Goal: Task Accomplishment & Management: Use online tool/utility

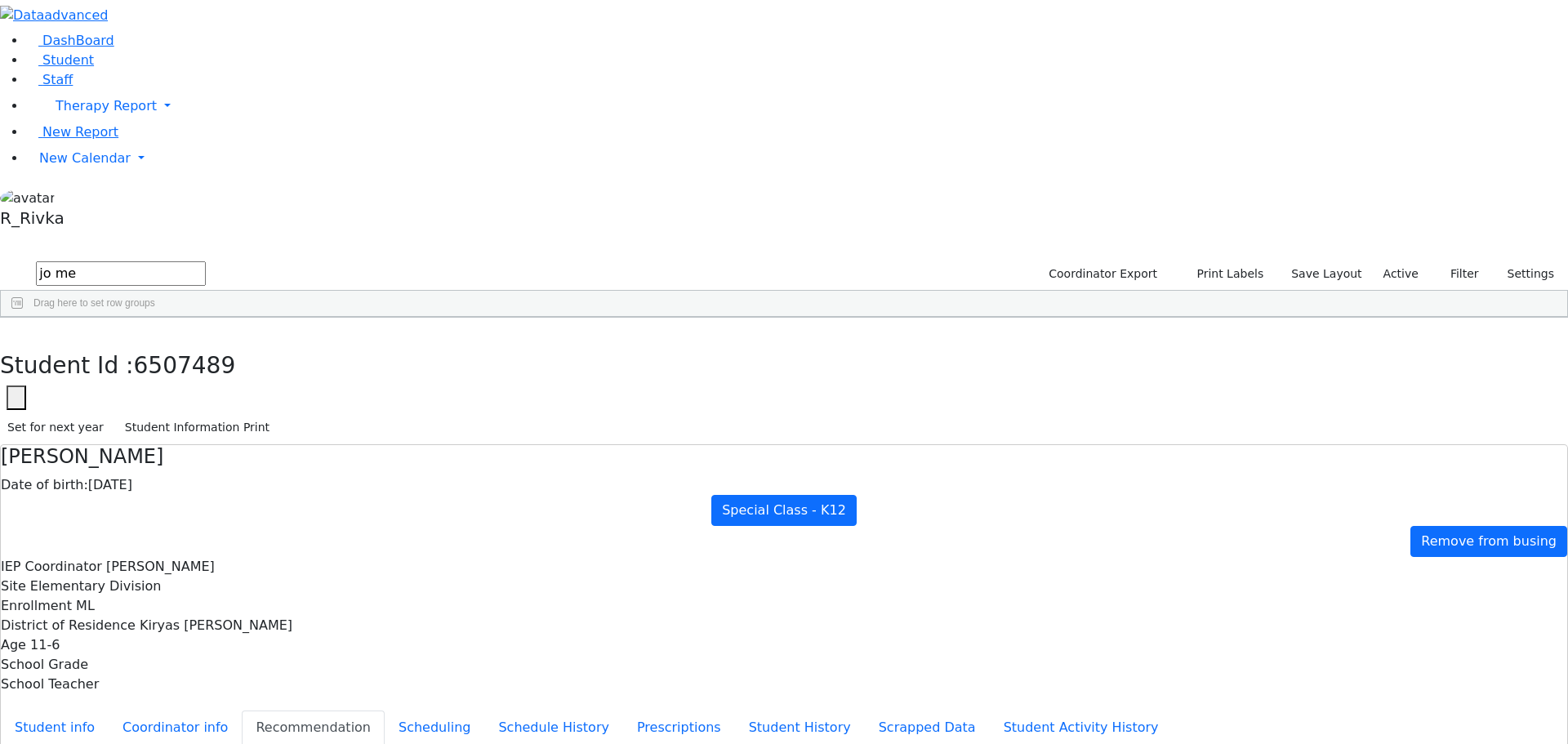
scroll to position [1306, 0]
click at [24, 318] on button "button" at bounding box center [12, 335] width 24 height 34
click at [66, 165] on span "New Calendar" at bounding box center [85, 158] width 92 height 16
click at [72, 199] on span "Calendar" at bounding box center [65, 191] width 59 height 16
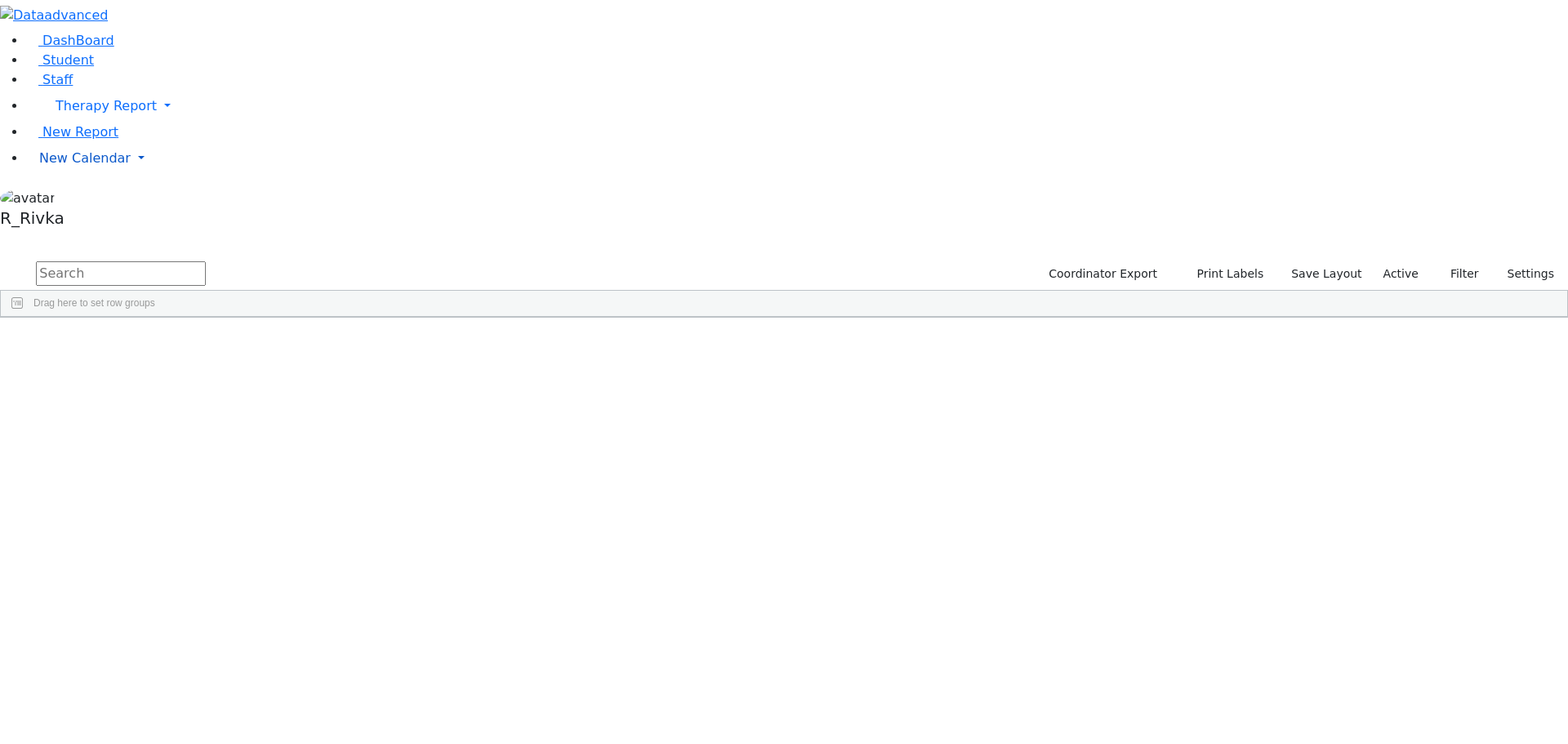
click at [49, 165] on span "New Calendar" at bounding box center [85, 158] width 92 height 16
click at [70, 218] on span "Teacher Report" at bounding box center [89, 211] width 98 height 16
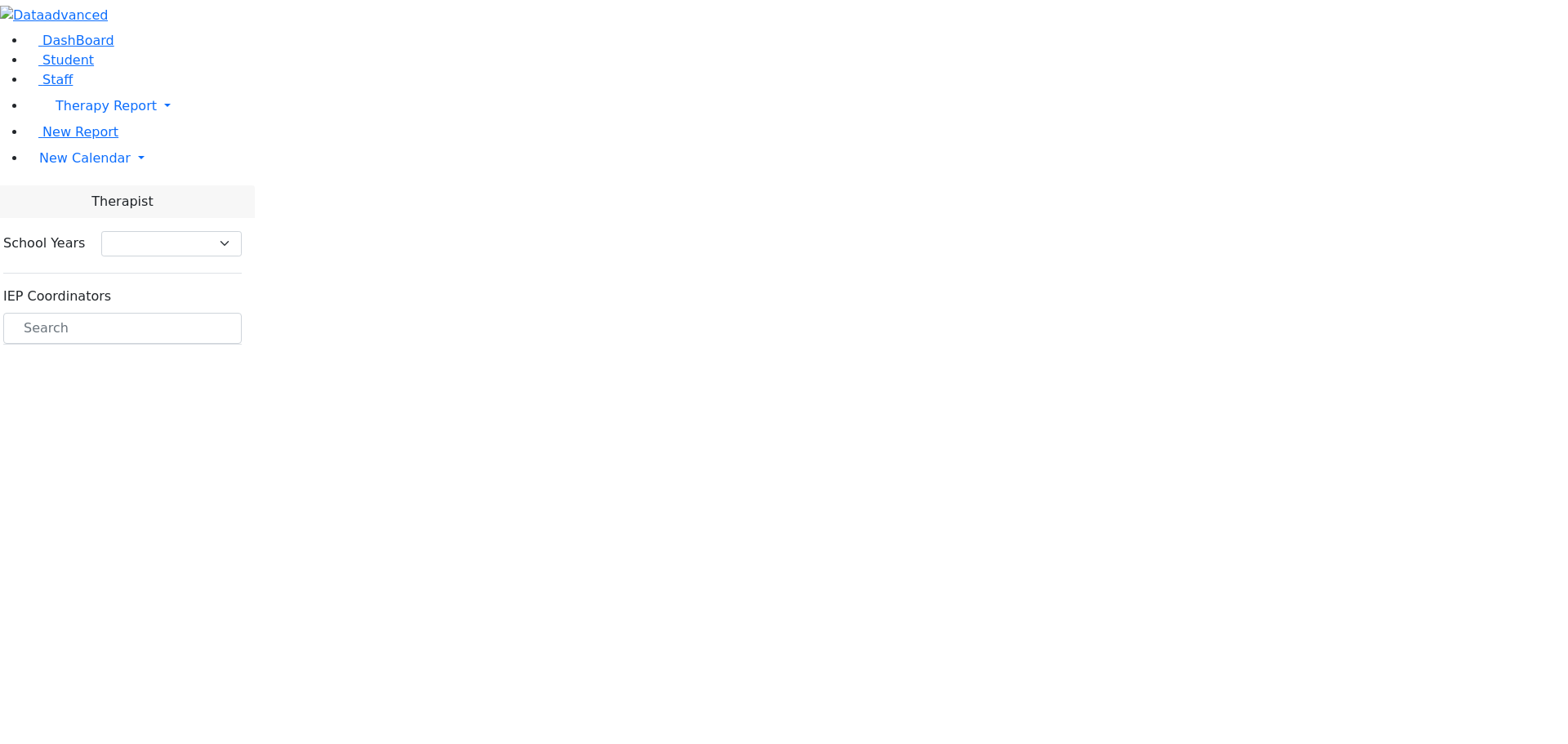
select select "212"
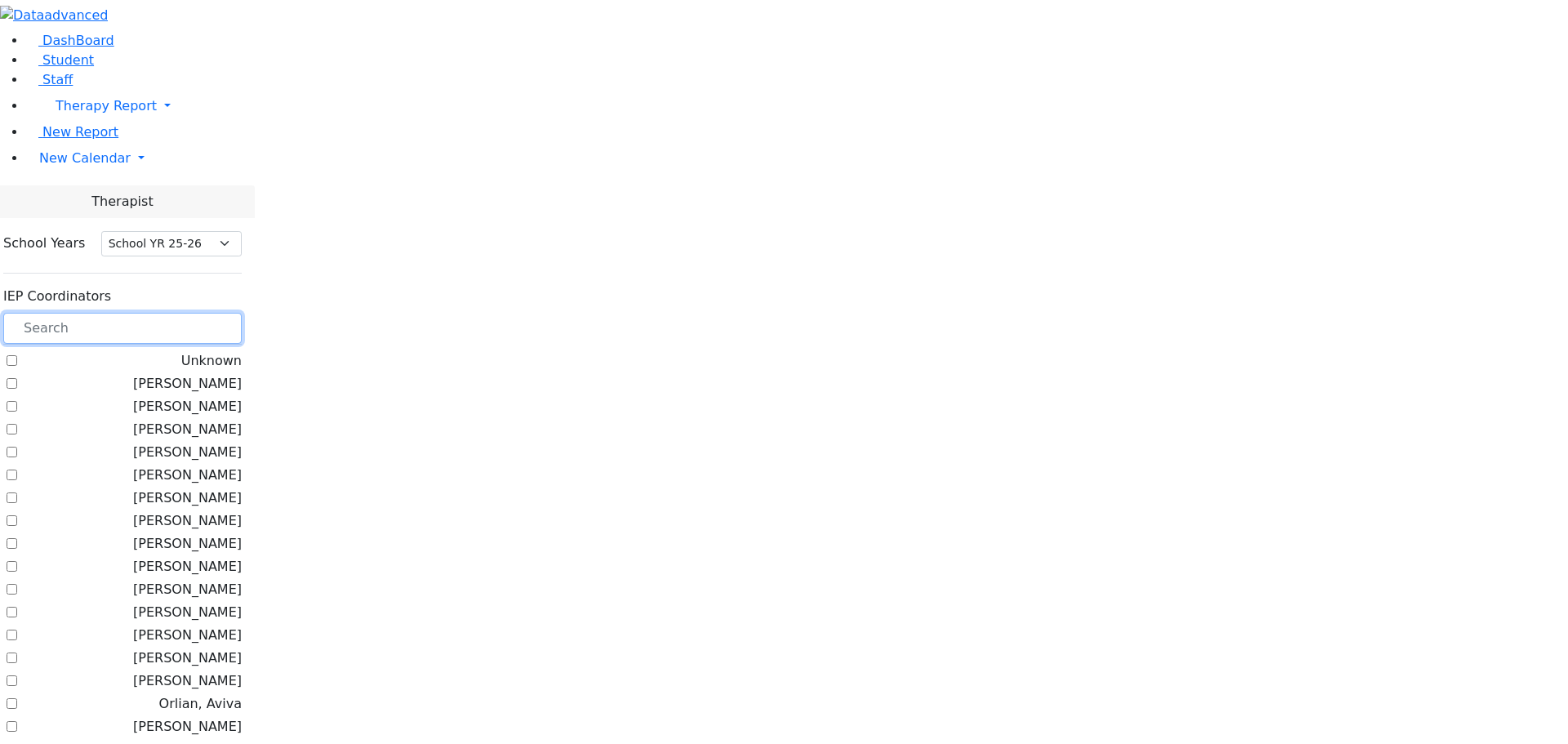
click at [241, 313] on input "text" at bounding box center [122, 329] width 238 height 31
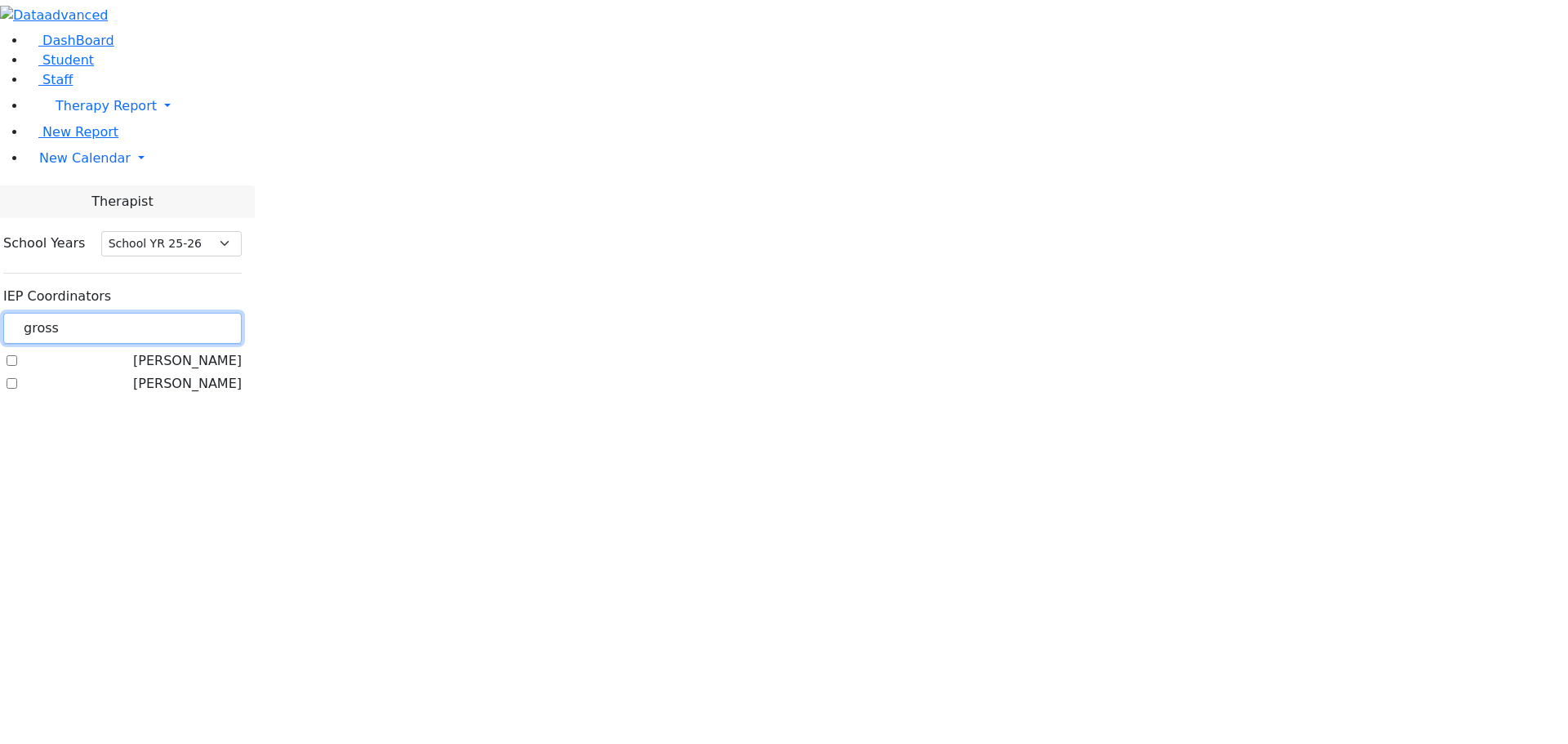
type input "gross"
click at [209, 351] on label "[PERSON_NAME]" at bounding box center [187, 361] width 108 height 20
click at [17, 355] on input "[PERSON_NAME]" at bounding box center [12, 360] width 11 height 11
checkbox input "true"
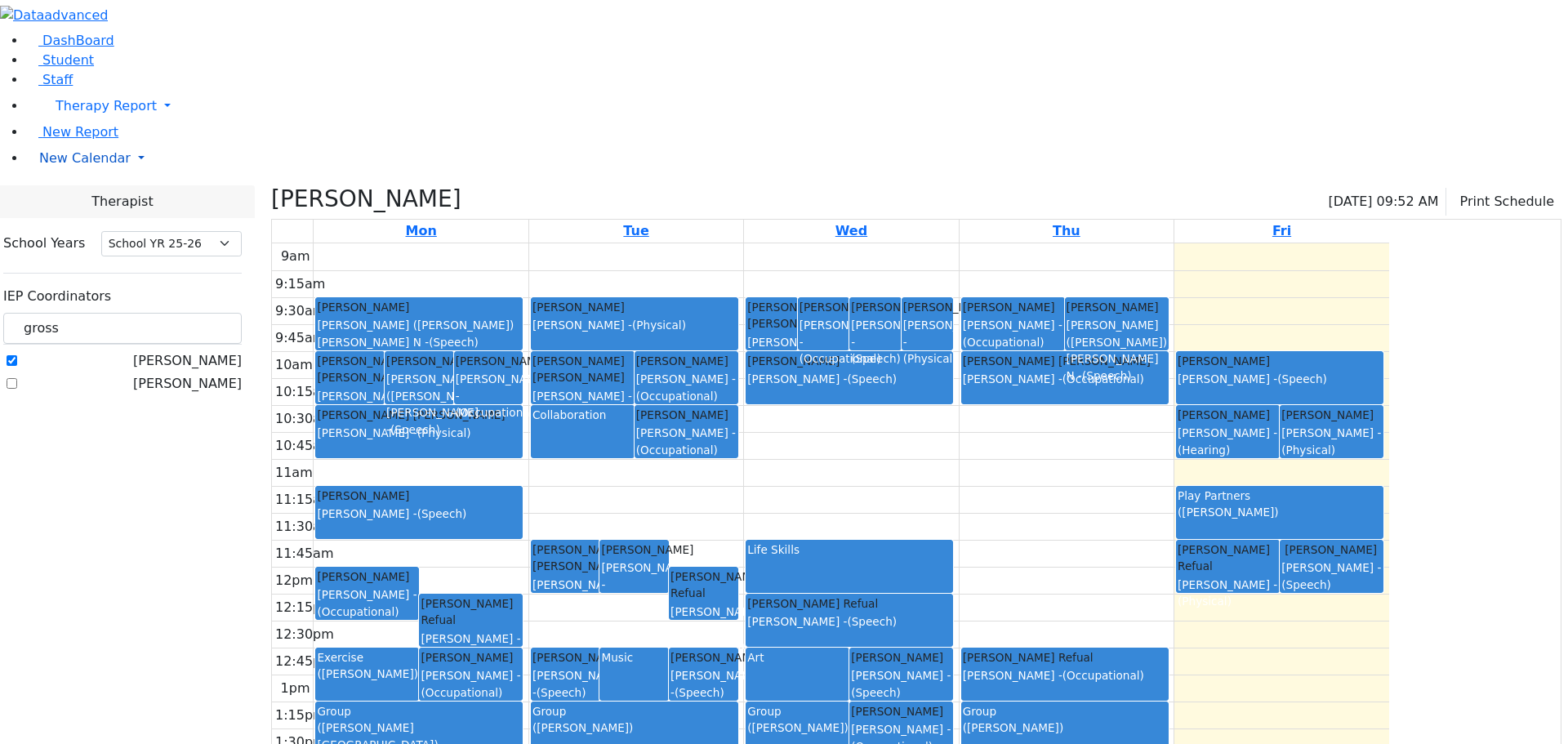
click at [72, 165] on span "New Calendar" at bounding box center [85, 158] width 92 height 16
click at [72, 199] on span "Calendar" at bounding box center [65, 191] width 59 height 16
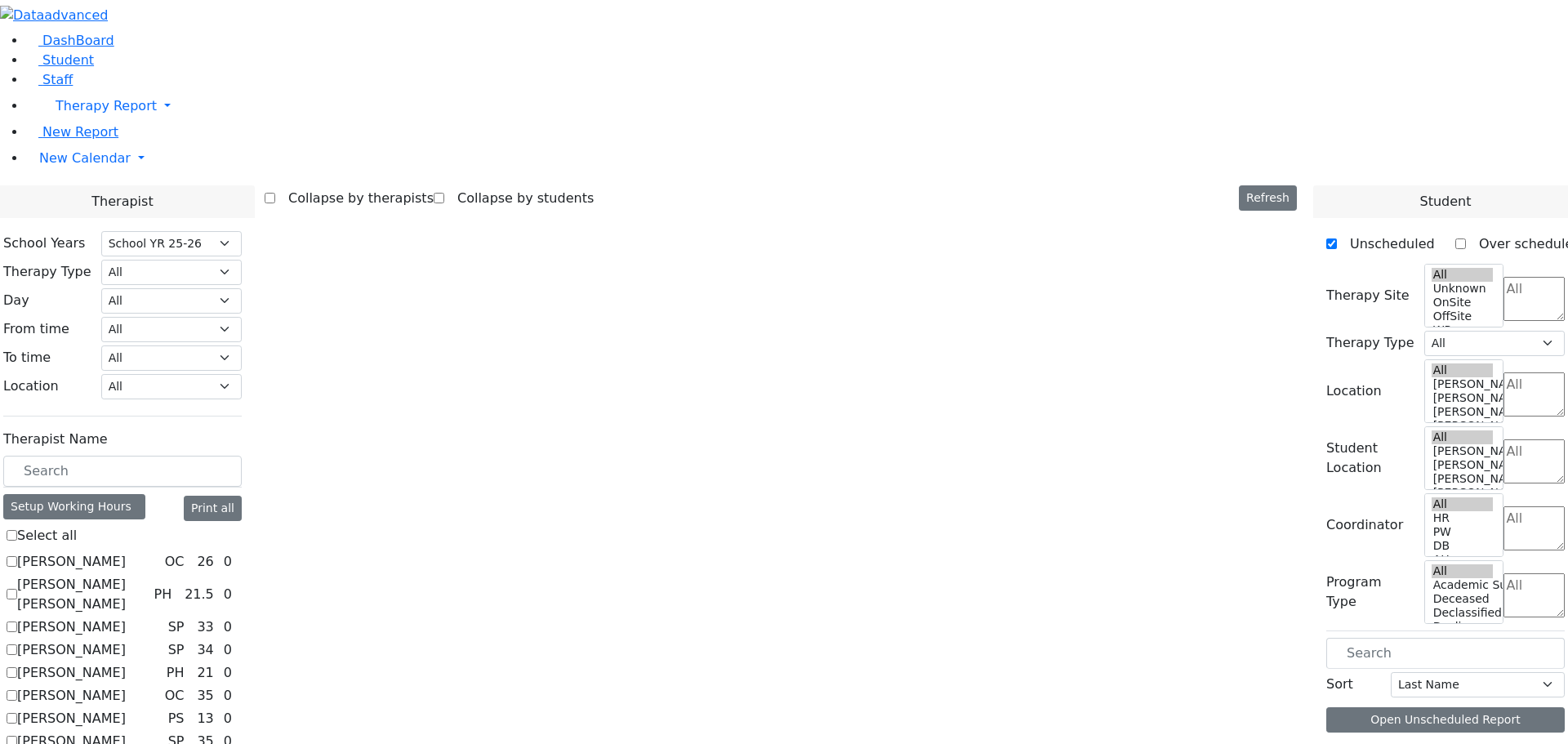
select select "212"
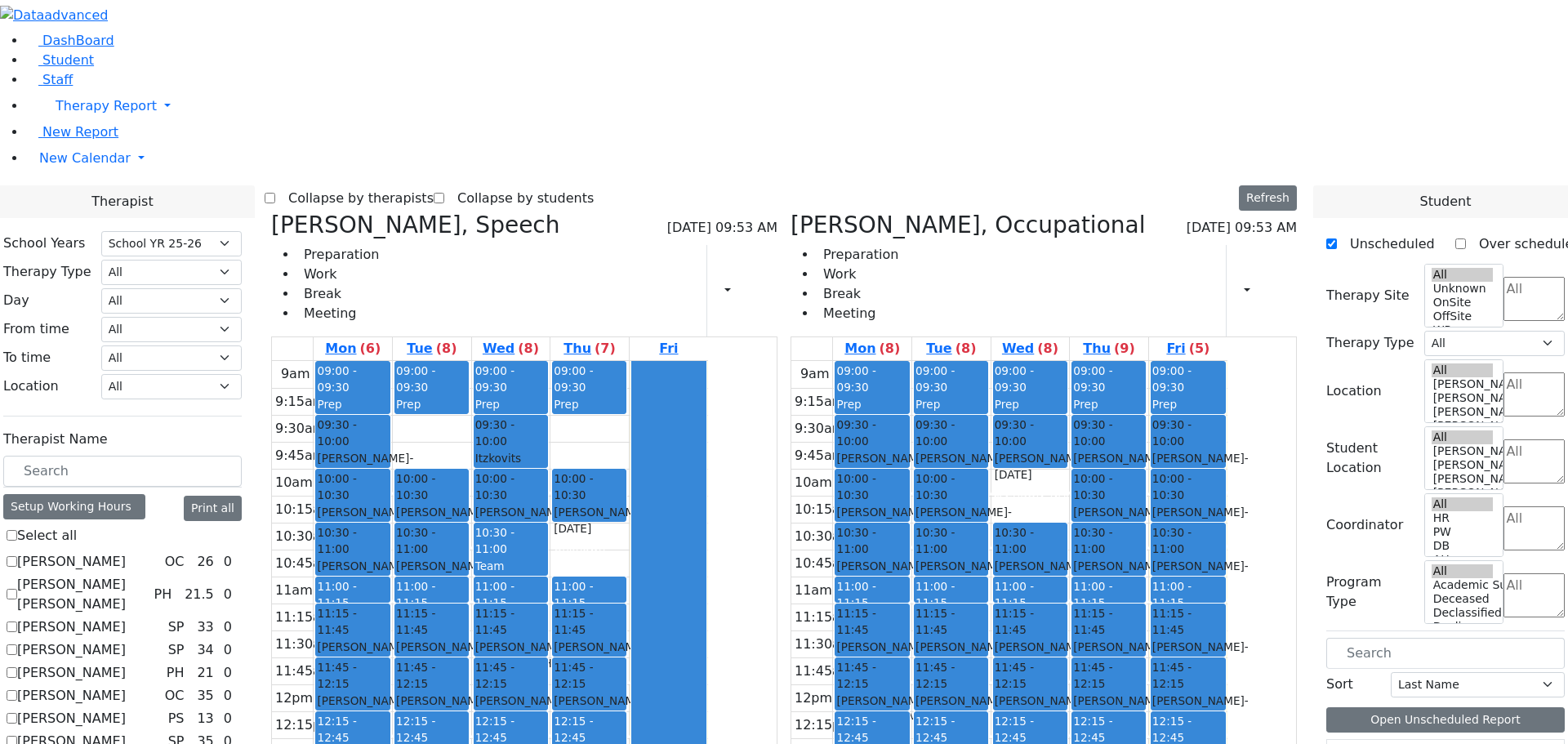
checkbox input "false"
select select "3"
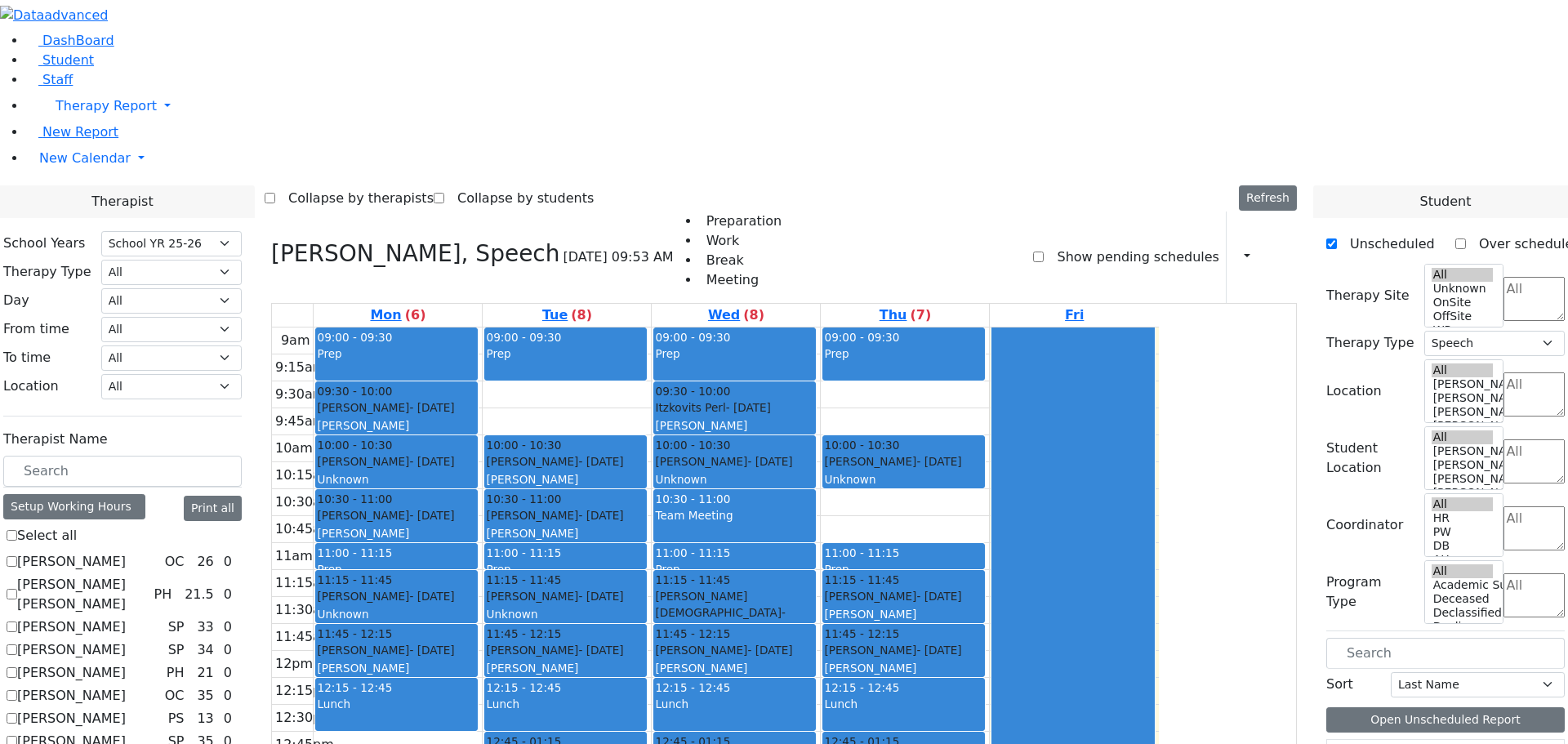
scroll to position [980, 0]
checkbox input "true"
select select
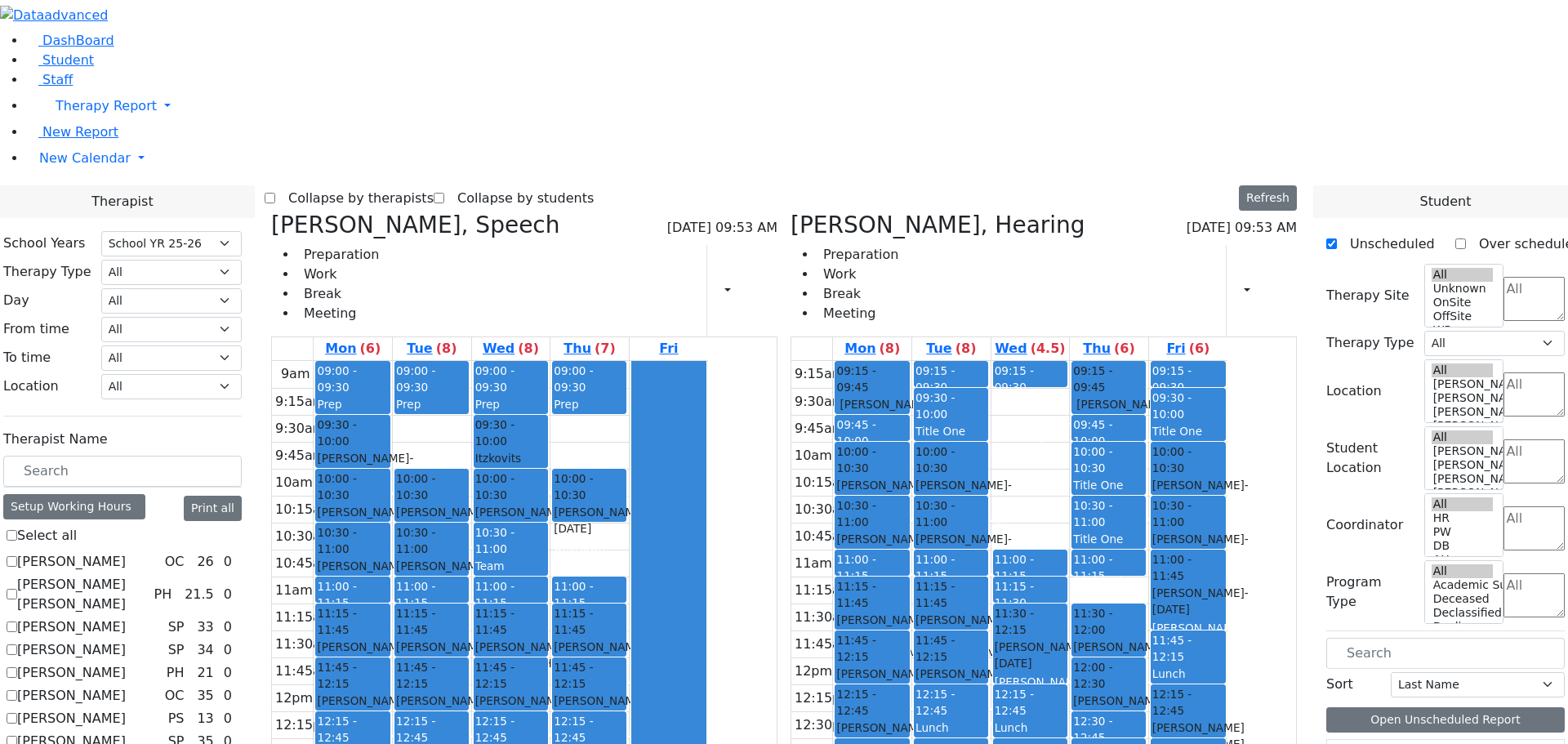
click at [271, 212] on icon at bounding box center [271, 224] width 0 height 27
checkbox input "false"
select select "5"
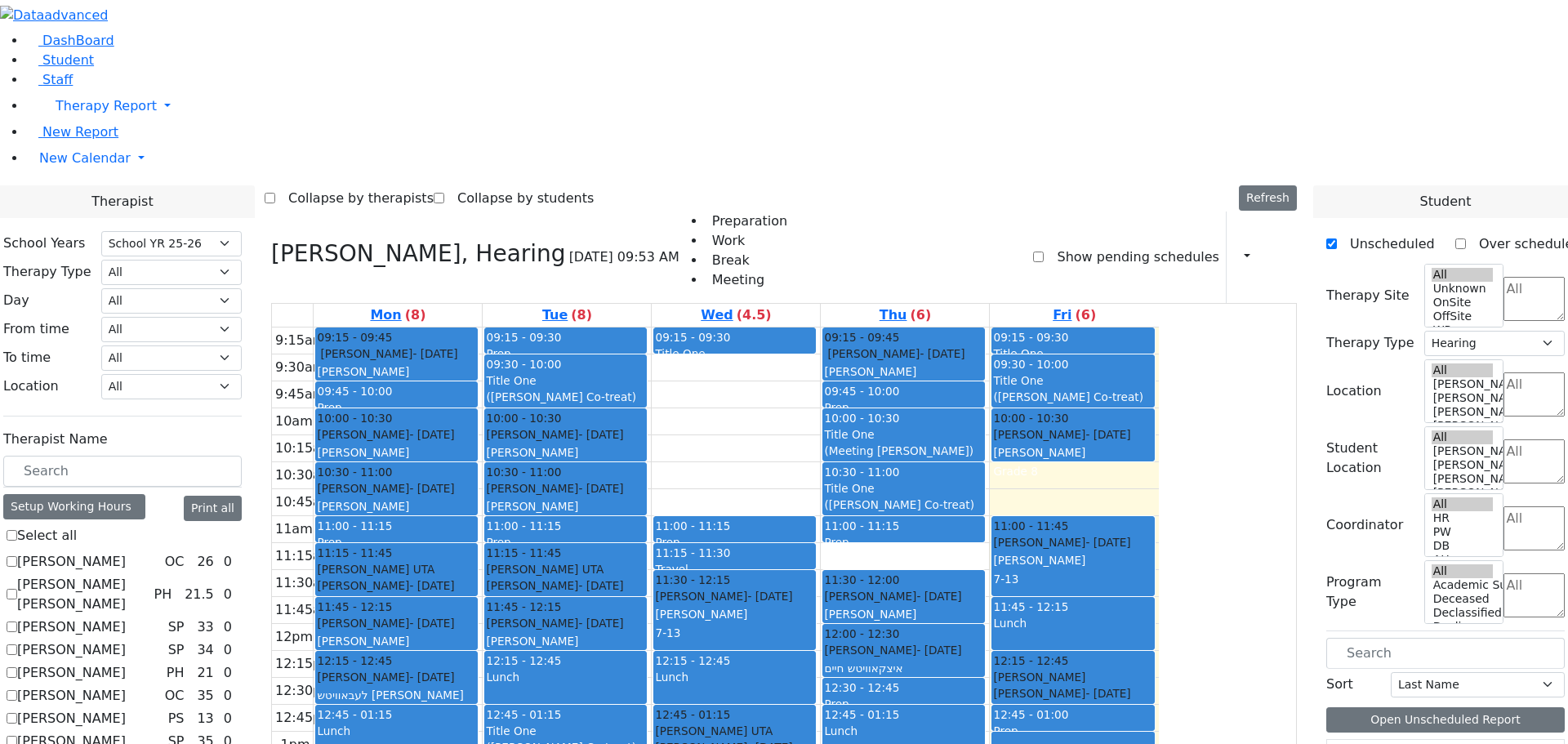
drag, startPoint x: 1227, startPoint y: 267, endPoint x: 1057, endPoint y: 628, distance: 399.0
click at [1057, 628] on tr "09:15 - 09:45 Ferencz Simon - 01/09/2020 Renzoni Rebecca 09:45 - 10:00 Prep 10:…" at bounding box center [715, 651] width 887 height 647
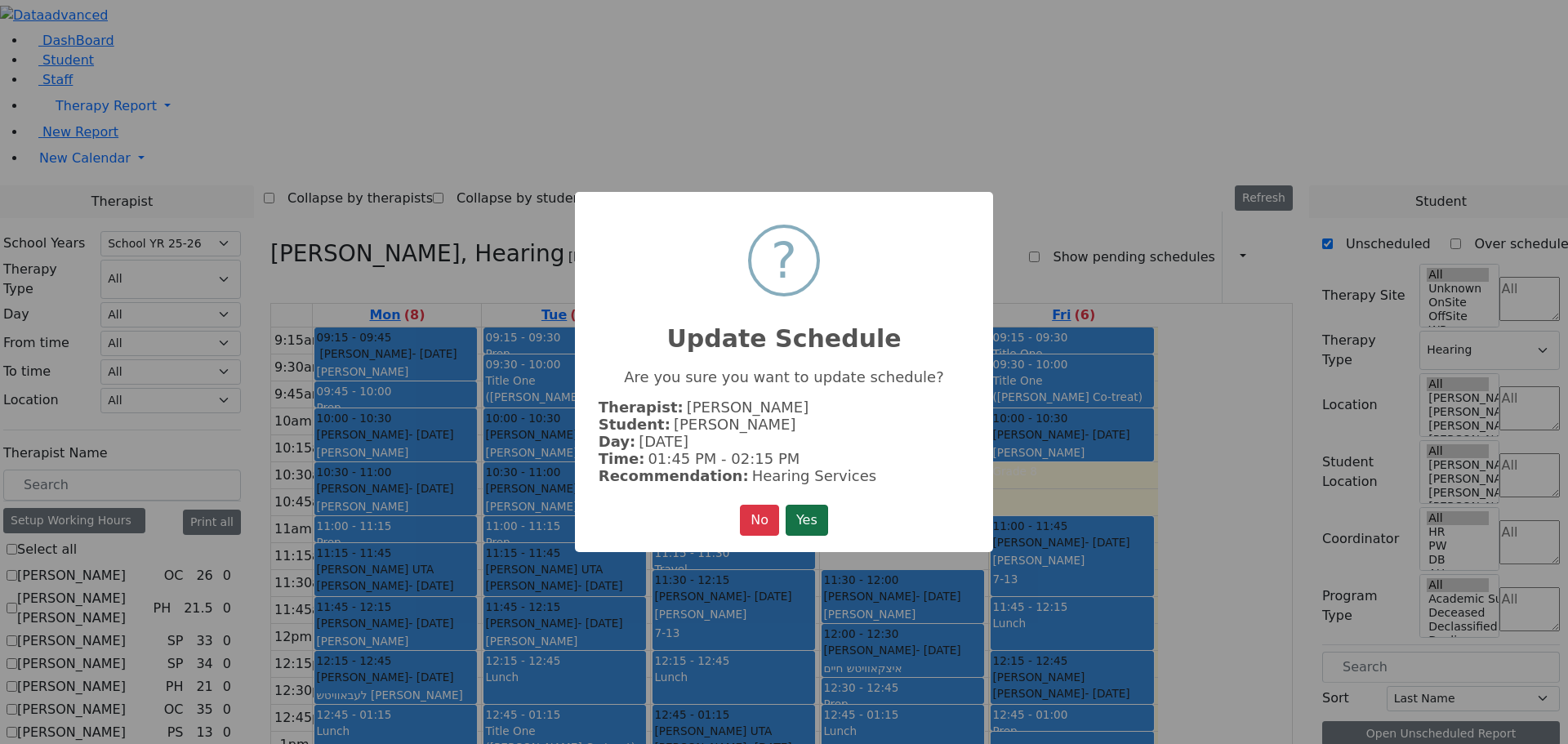
click at [821, 514] on button "Yes" at bounding box center [806, 521] width 42 height 31
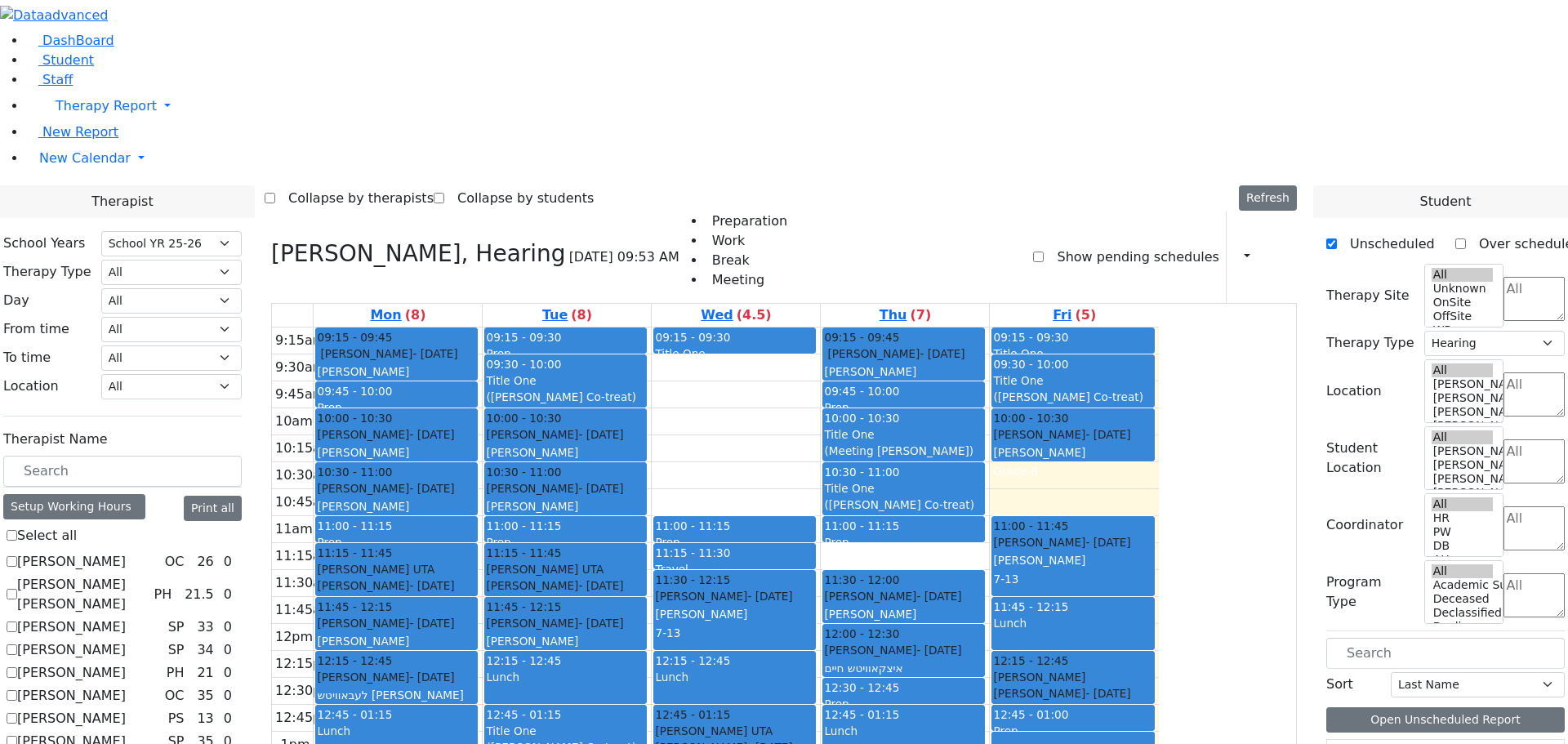
drag, startPoint x: 1067, startPoint y: 606, endPoint x: 1067, endPoint y: 646, distance: 40.0
click at [989, 661] on div "09:15 - 09:45 Ferencz Simon - 01/09/2020 Renzoni Rebecca 09:45 - 10:00 Prep 10:…" at bounding box center [905, 651] width 168 height 647
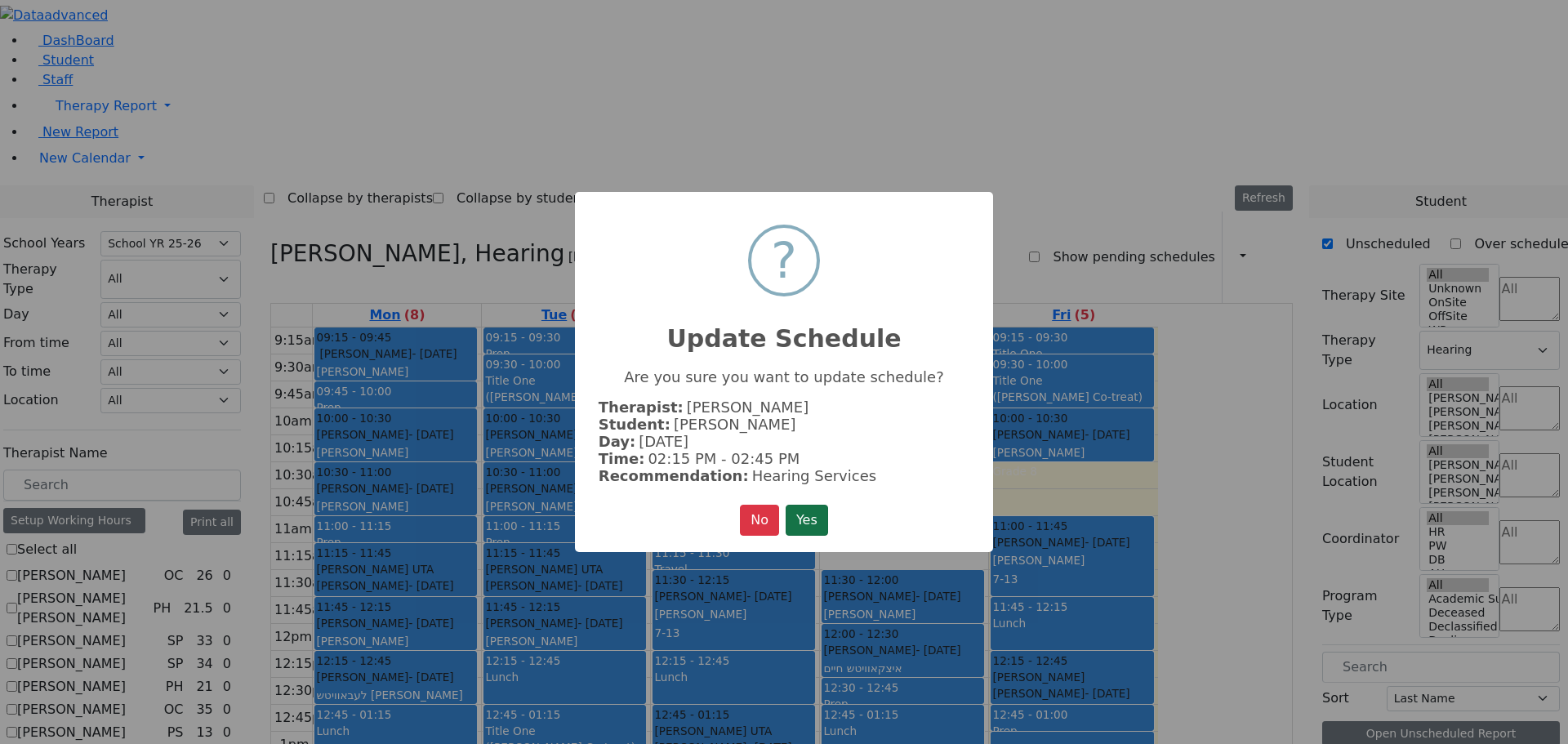
click at [817, 522] on button "Yes" at bounding box center [806, 521] width 42 height 31
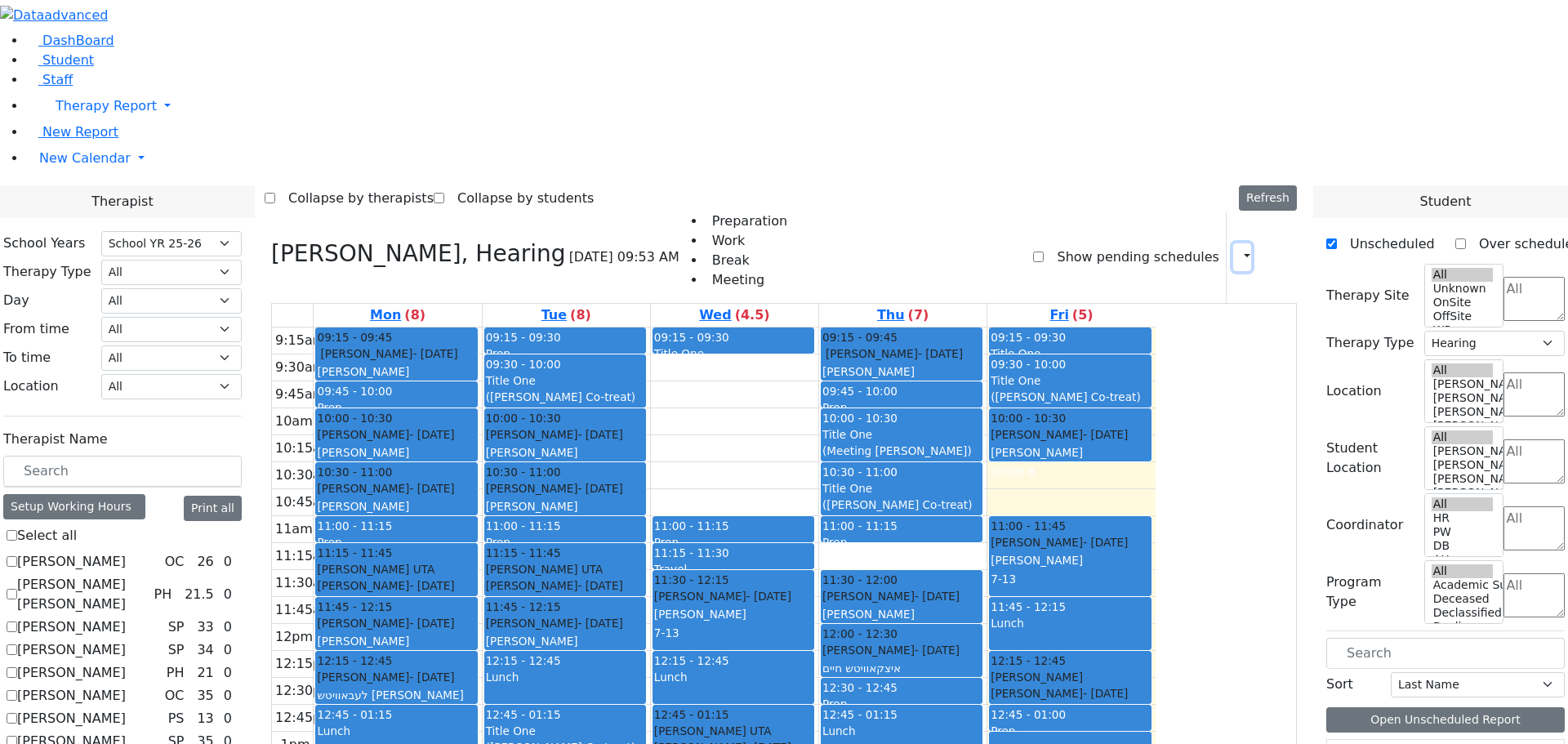
click at [1233, 243] on button "button" at bounding box center [1242, 257] width 18 height 28
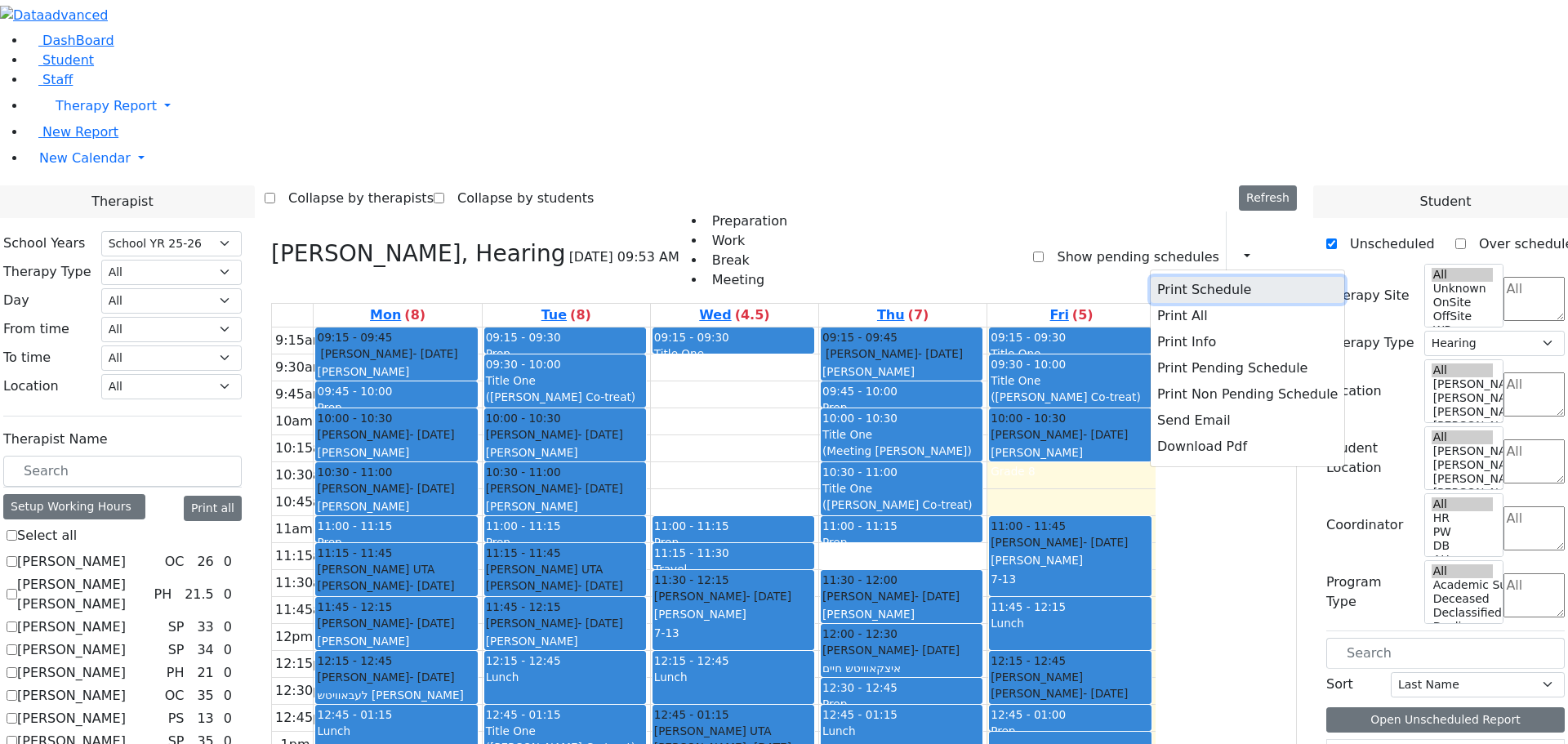
click at [1197, 277] on button "Print Schedule" at bounding box center [1247, 289] width 194 height 27
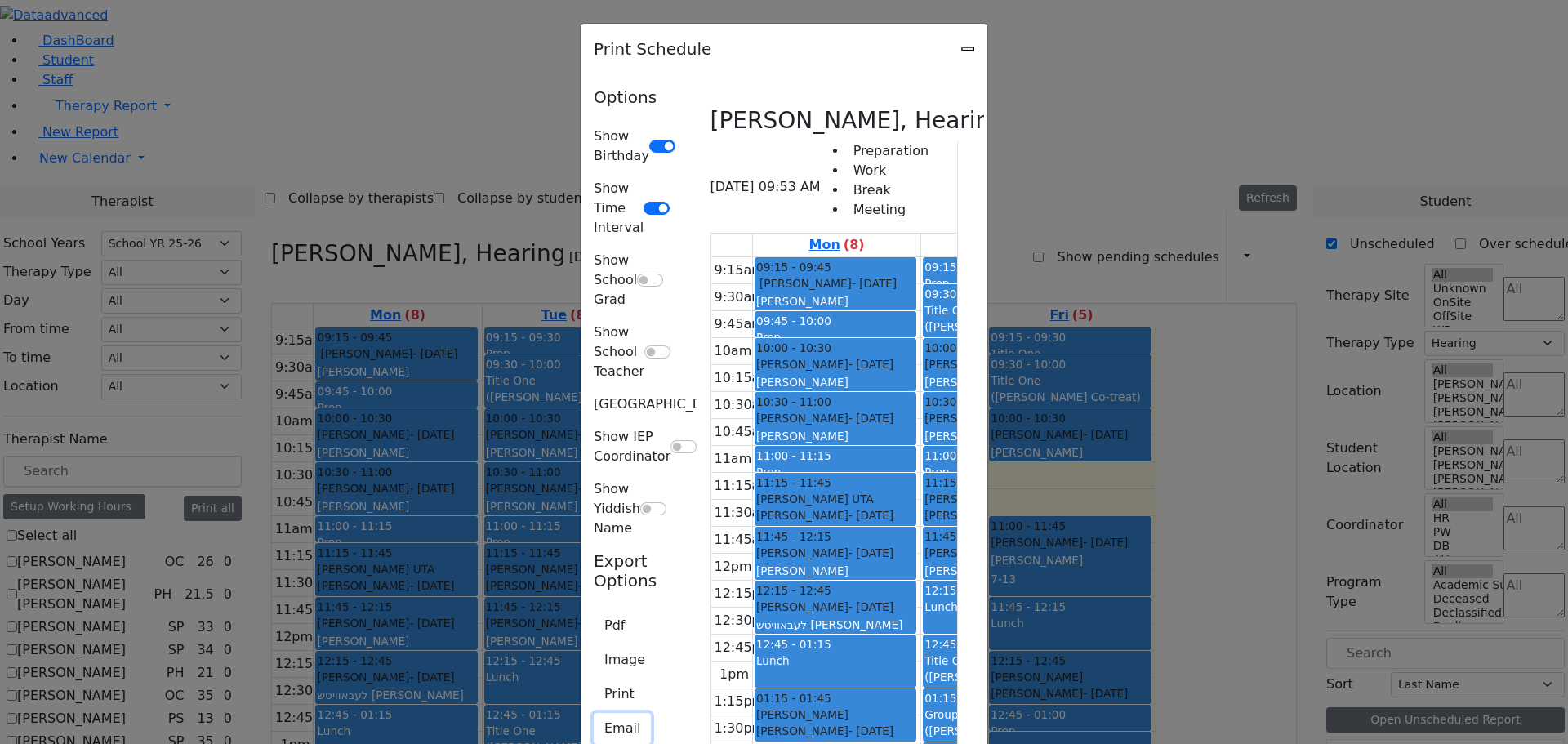
click at [594, 713] on button "Email" at bounding box center [622, 728] width 57 height 31
type textarea "Sent by R_Rivka This is schedule for Renzoni Rebecca"
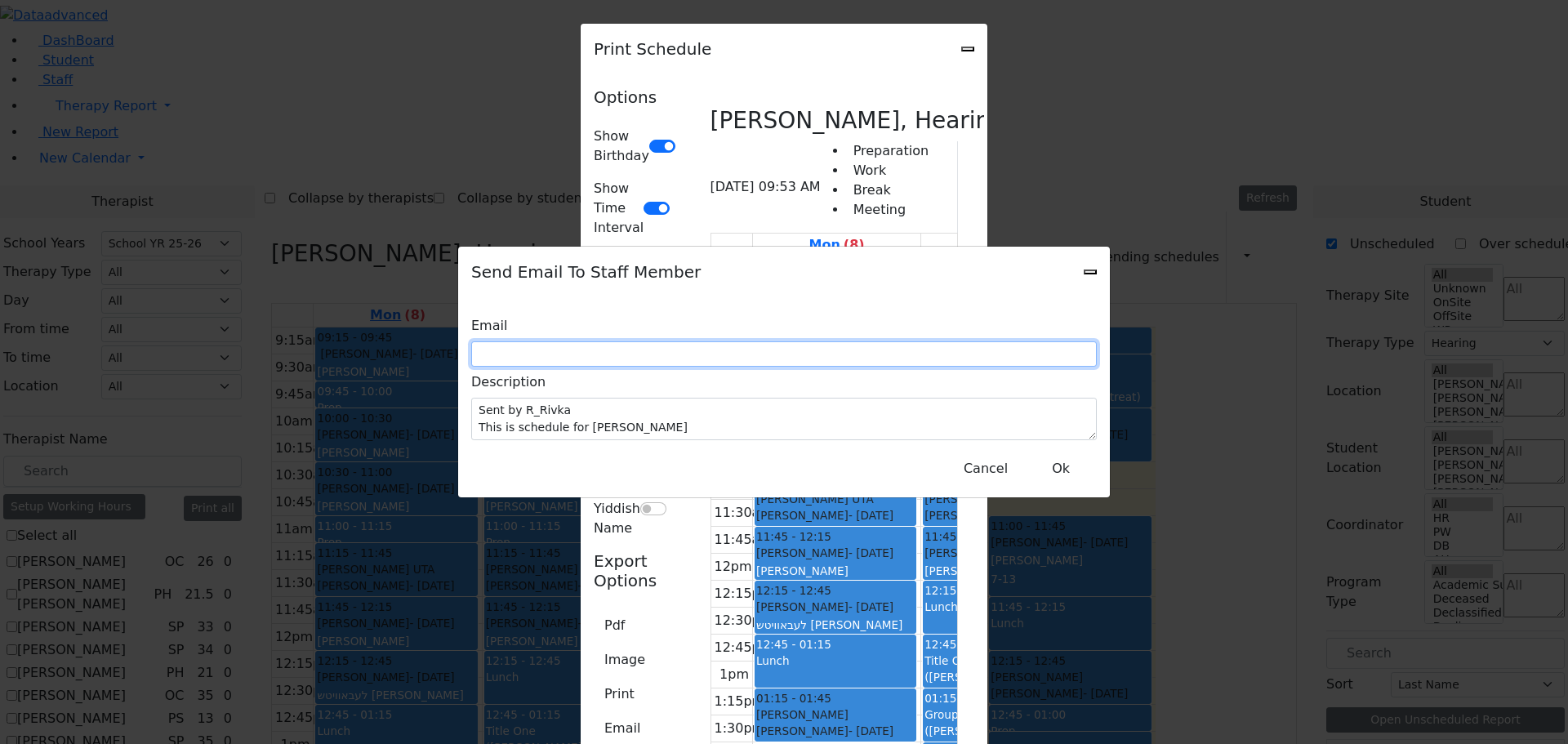
click at [630, 362] on input "text" at bounding box center [784, 354] width 625 height 26
type input "rebe"
drag, startPoint x: 661, startPoint y: 355, endPoint x: 580, endPoint y: 356, distance: 81.0
click at [580, 356] on div "Email rebe" at bounding box center [784, 338] width 625 height 56
click at [635, 362] on input "text" at bounding box center [784, 354] width 625 height 26
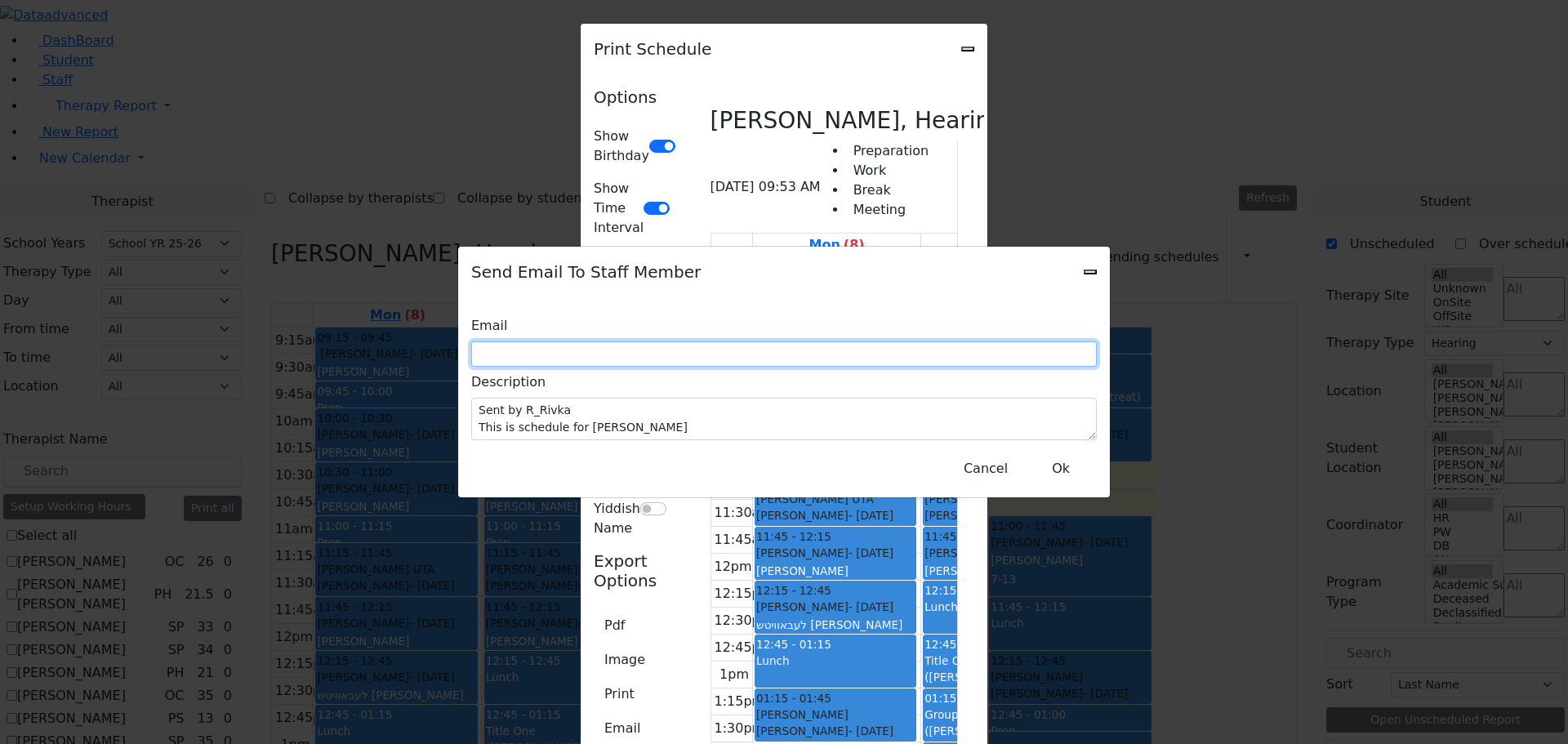
click at [635, 362] on input "text" at bounding box center [784, 354] width 625 height 26
type input "r"
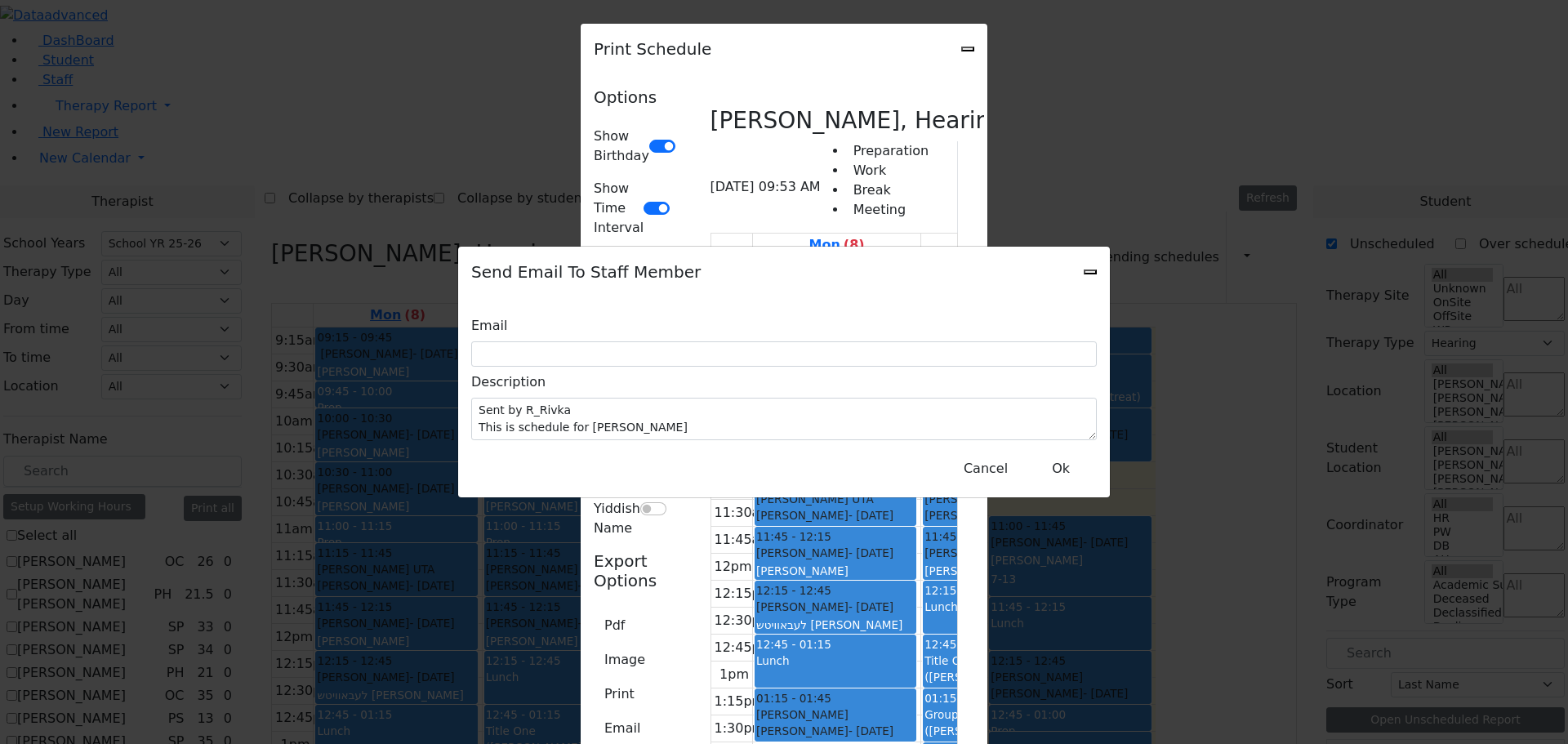
click at [1091, 272] on icon "Close" at bounding box center [1091, 272] width 0 height 0
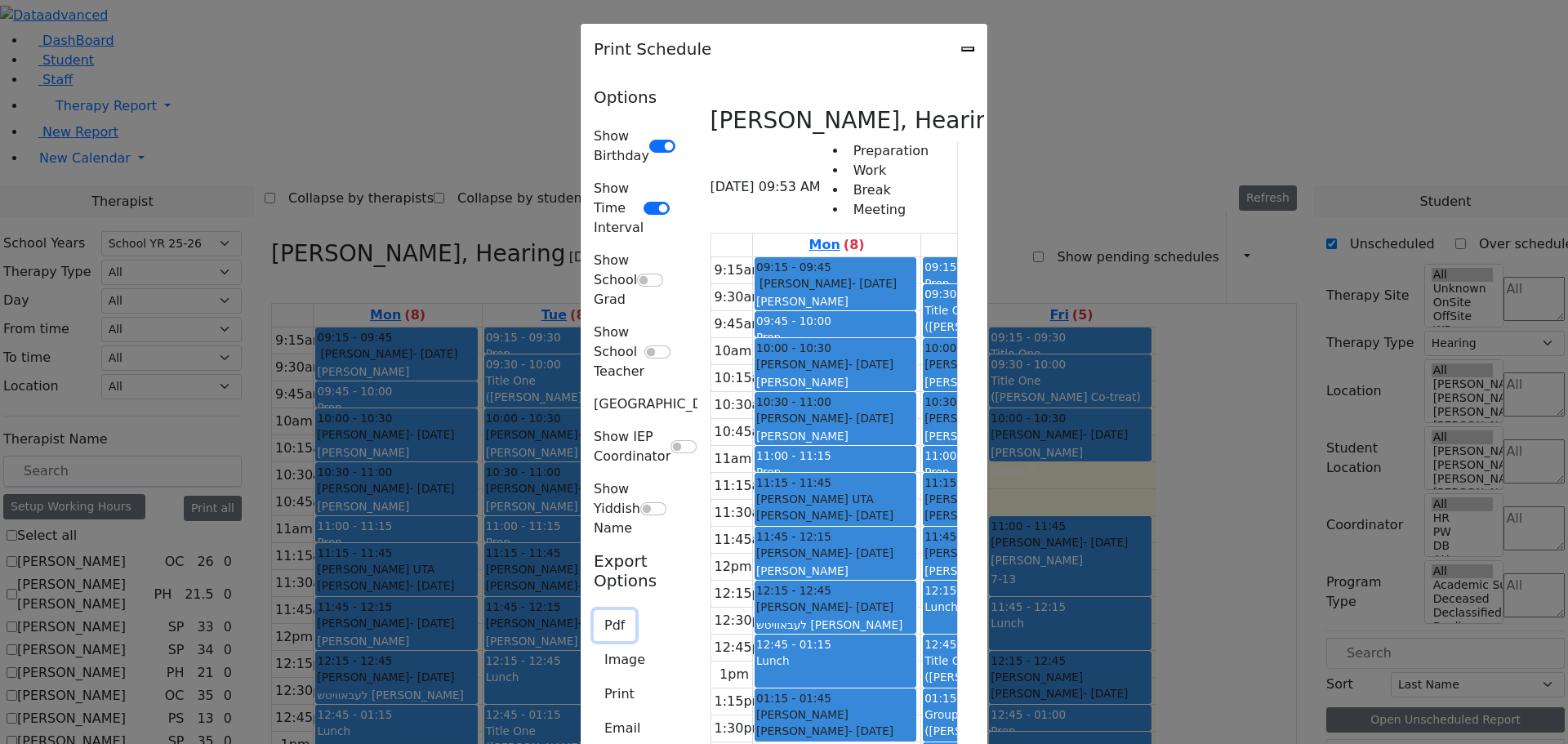
click at [594, 610] on button "Pdf" at bounding box center [614, 626] width 41 height 31
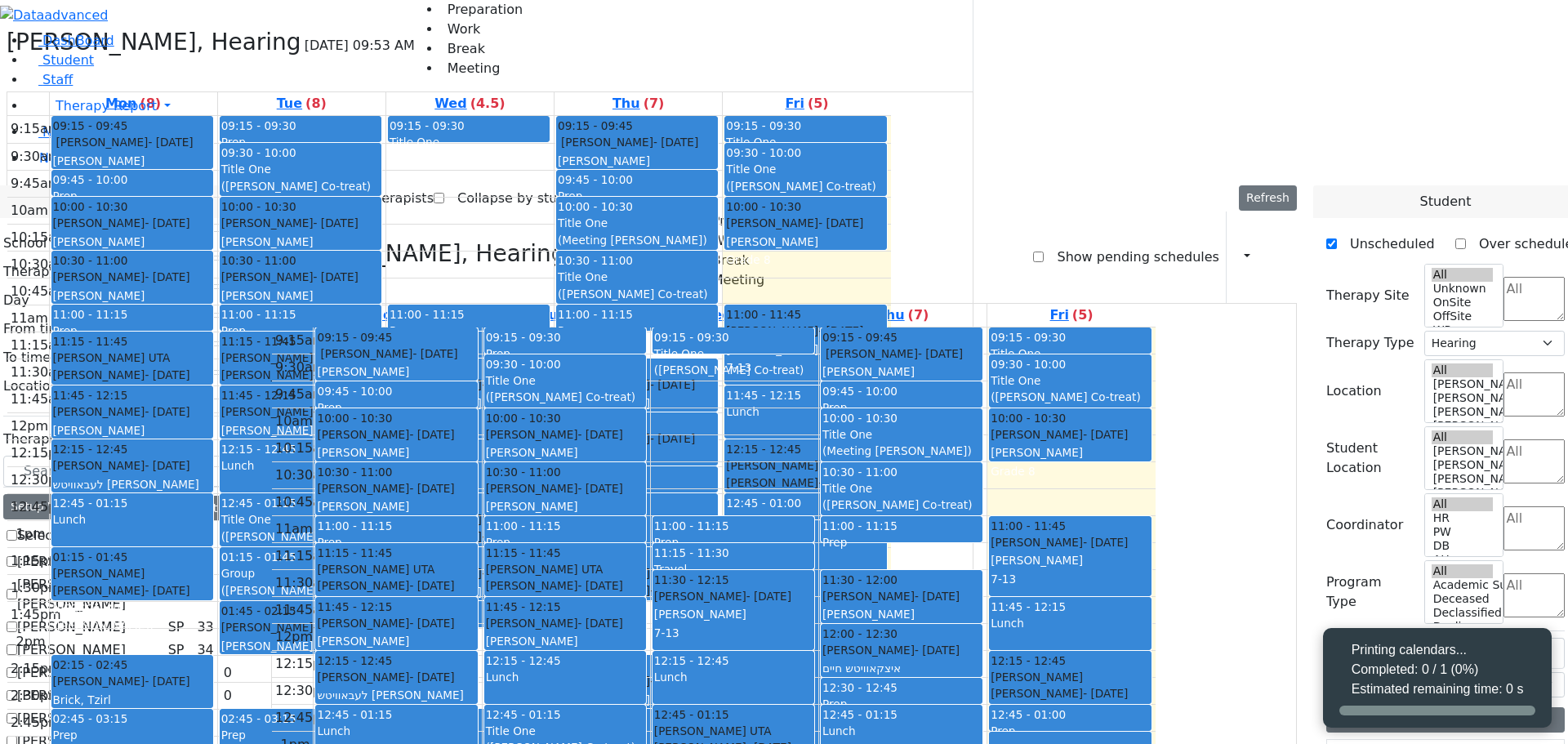
select select "212"
select select "5"
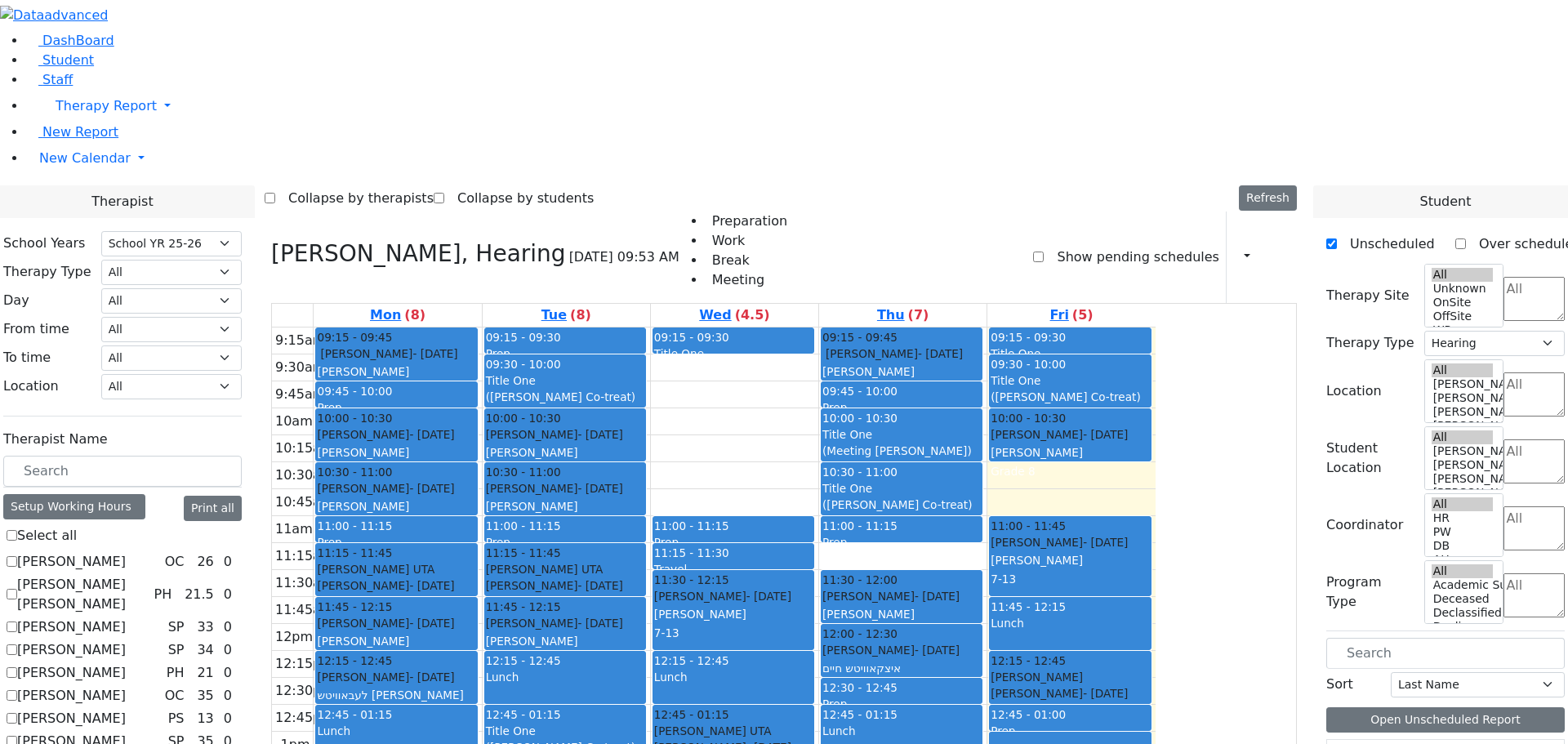
checkbox input "false"
select select
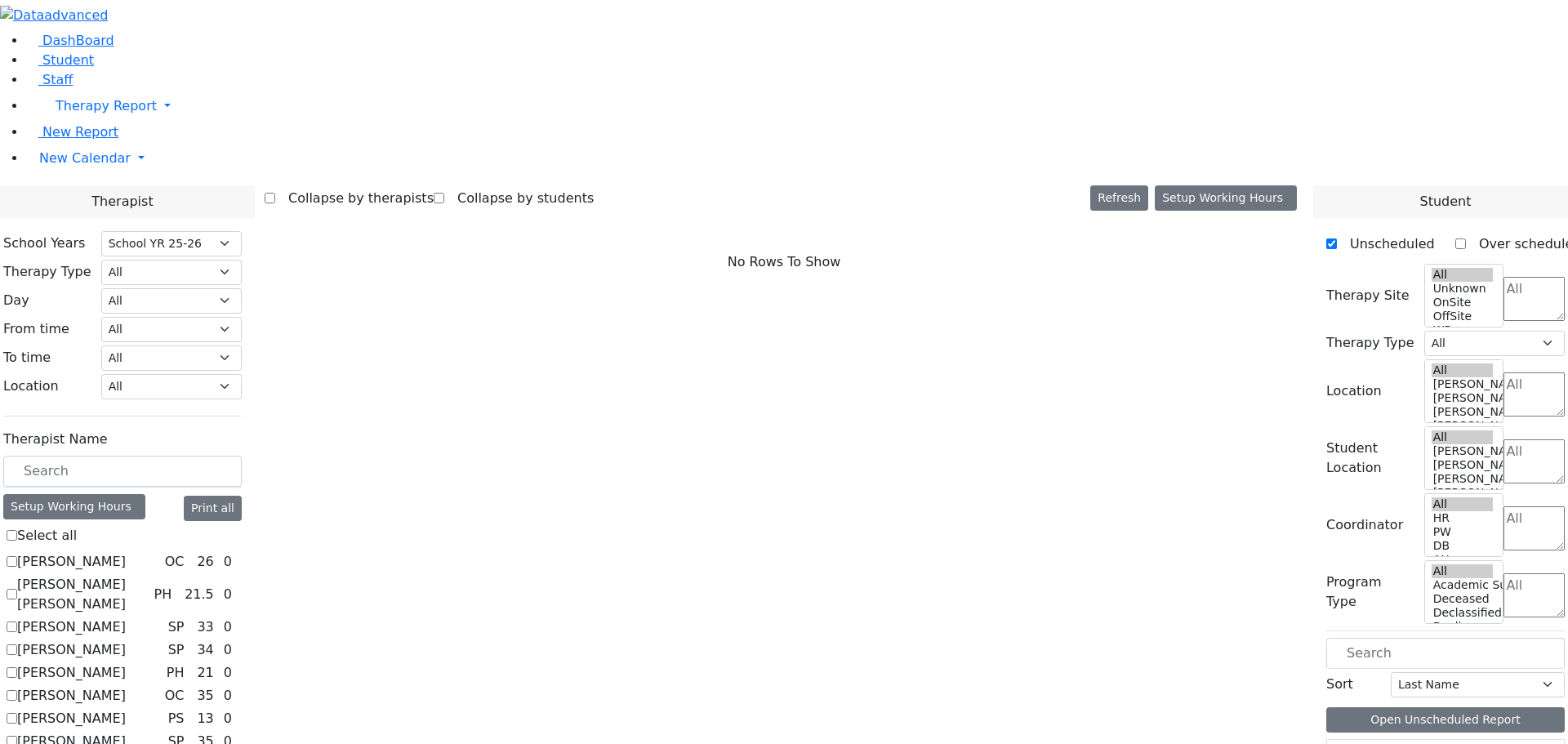
scroll to position [1520, 0]
checkbox input "true"
select select "3"
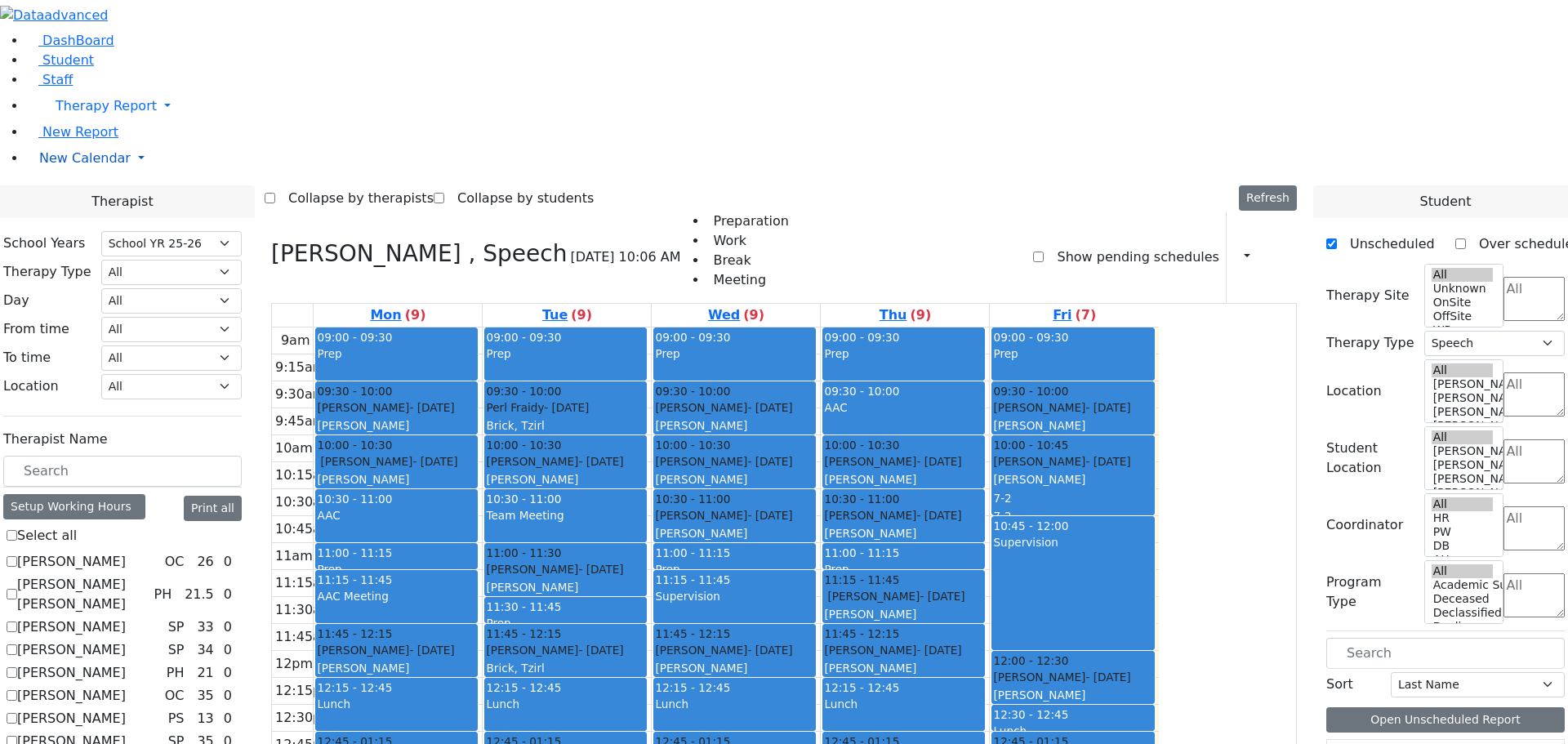
click at [59, 175] on link "New Calendar" at bounding box center [797, 157] width 1541 height 32
click at [54, 199] on span "Calendar" at bounding box center [65, 191] width 59 height 16
select select "212"
select select "3"
click at [65, 175] on li "New Calendar Calendar Teacher Report" at bounding box center [797, 157] width 1541 height 32
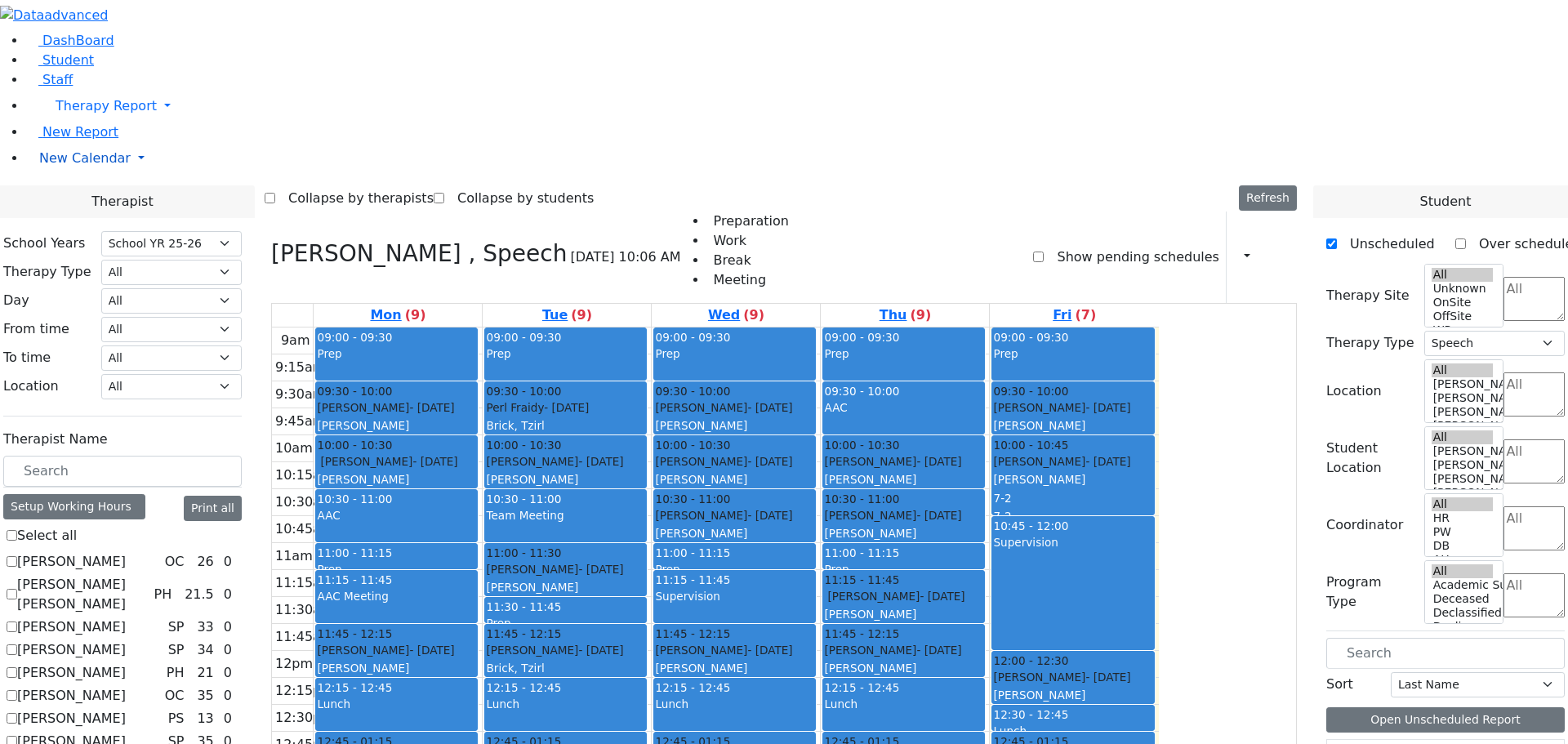
click at [62, 175] on link "New Calendar" at bounding box center [797, 157] width 1541 height 32
click at [63, 218] on link "Teacher Report" at bounding box center [87, 211] width 102 height 16
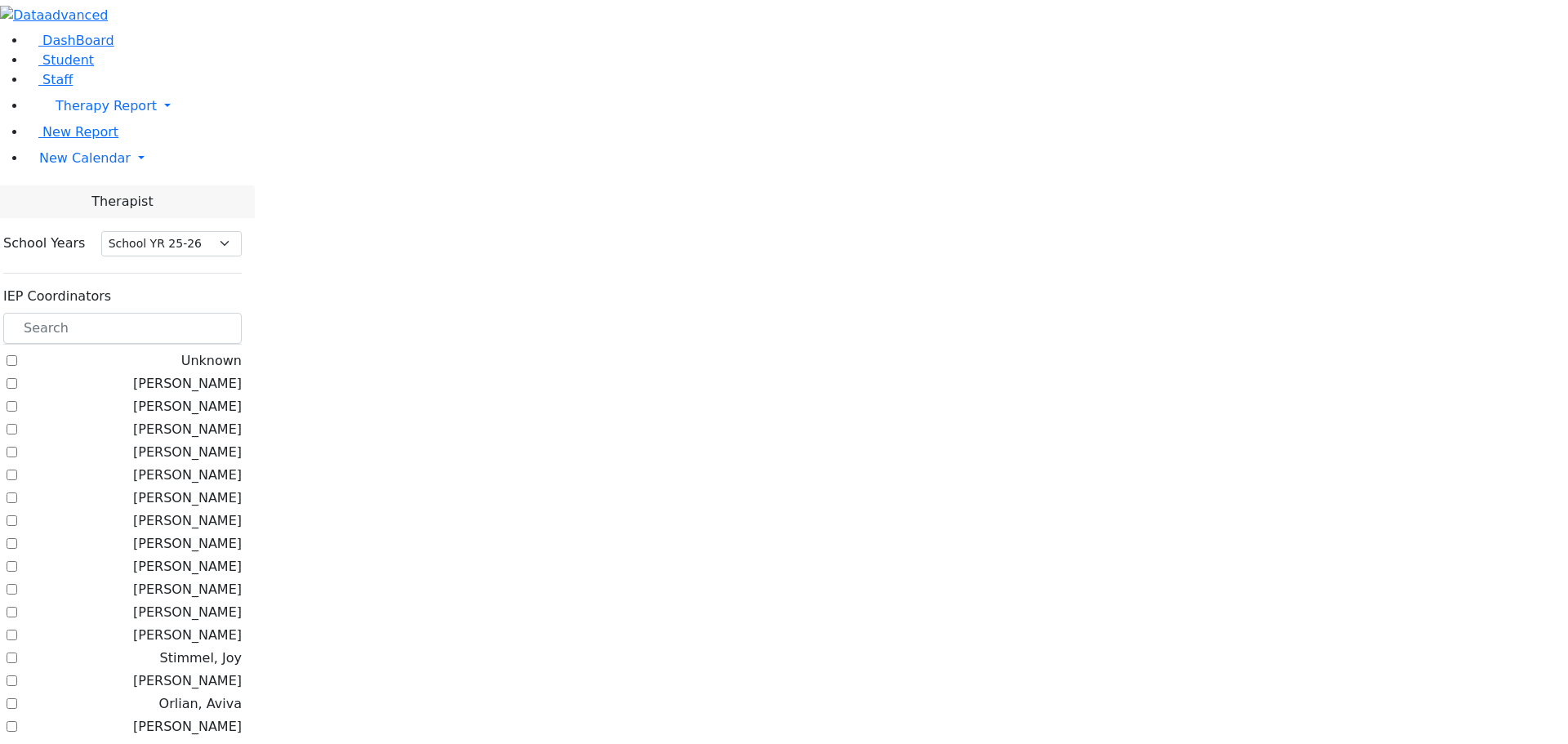
select select "212"
click at [242, 313] on input "text" at bounding box center [122, 329] width 238 height 31
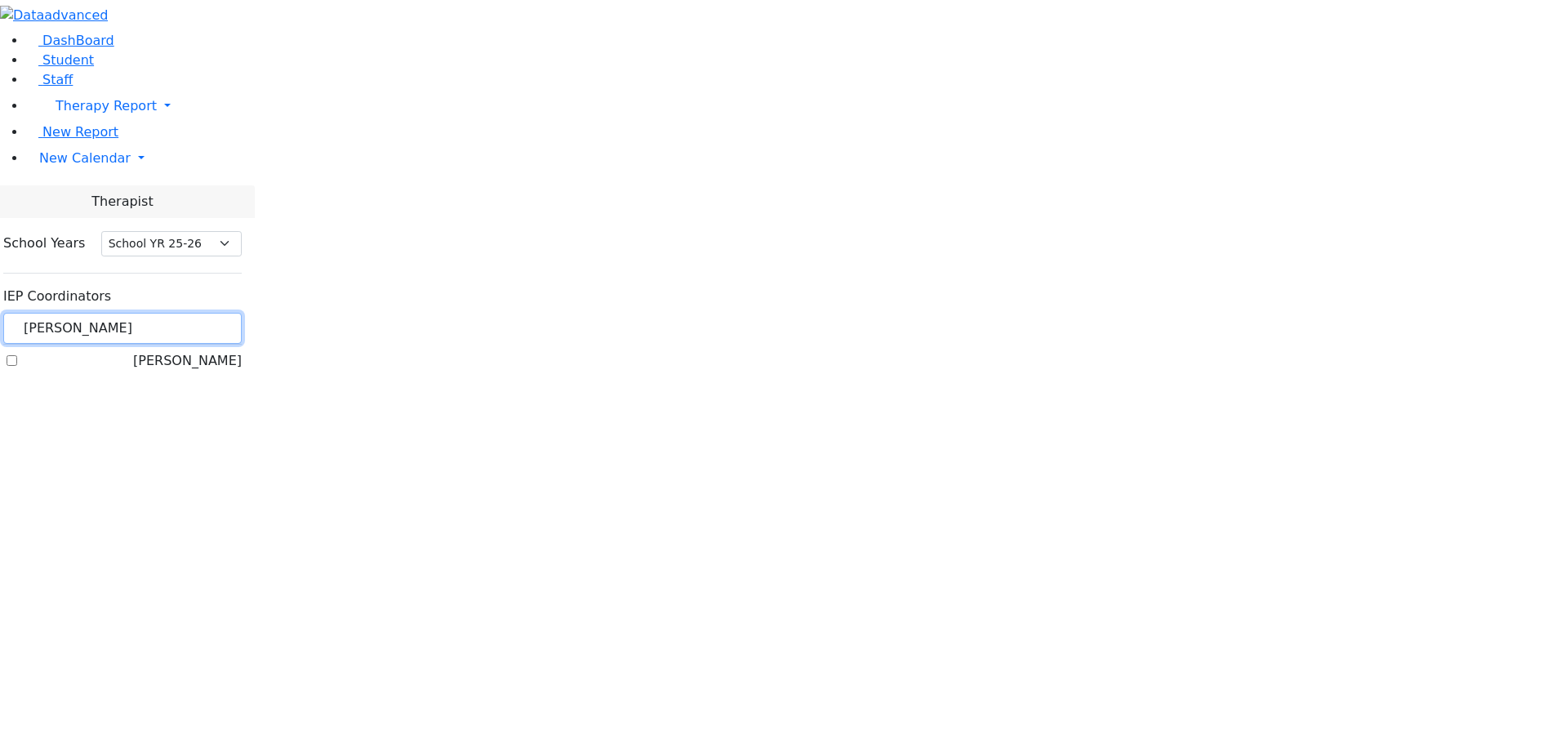
type input "[PERSON_NAME]"
click at [209, 351] on label "[PERSON_NAME]" at bounding box center [187, 361] width 108 height 20
click at [17, 355] on input "[PERSON_NAME]" at bounding box center [12, 360] width 11 height 11
checkbox input "true"
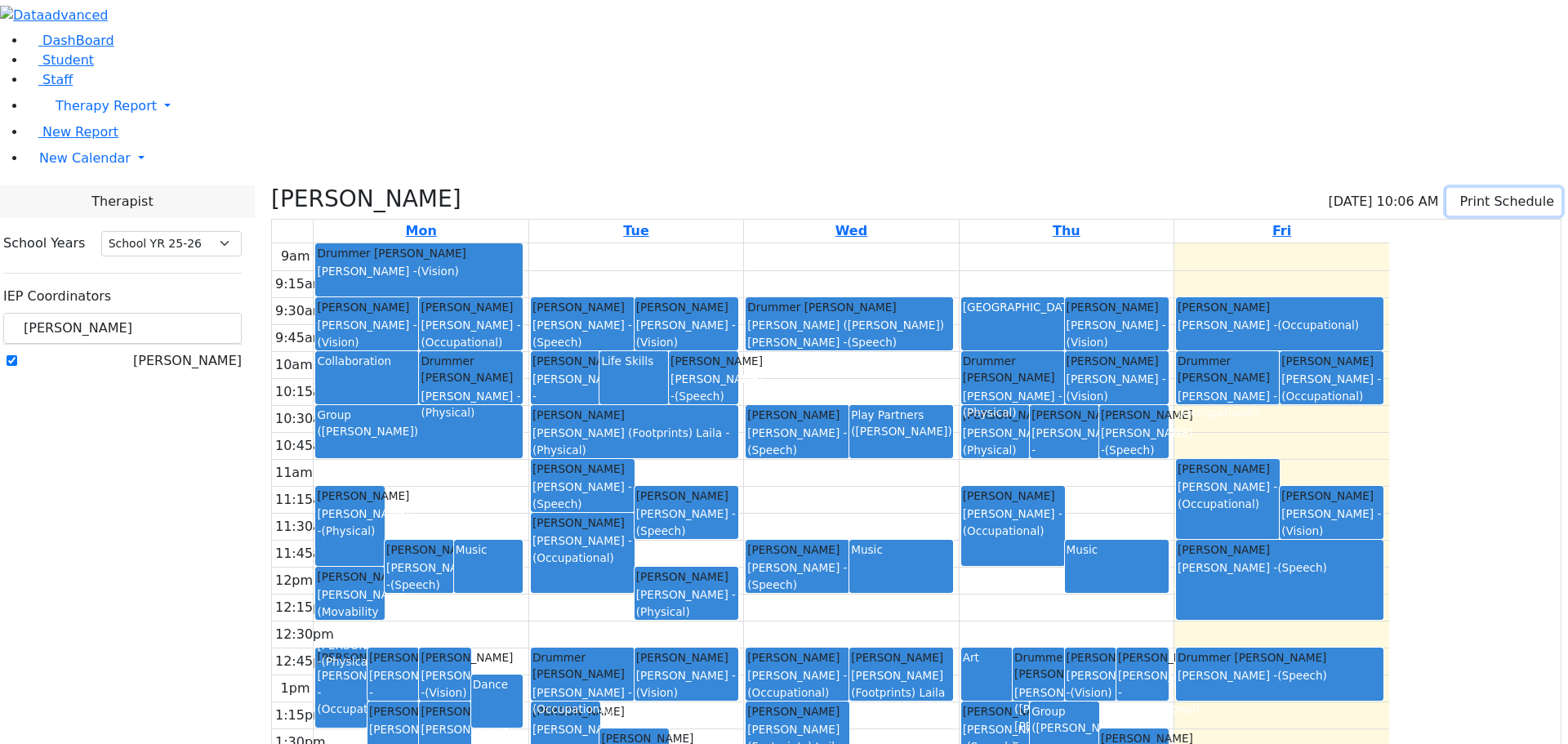
click at [1488, 188] on button "Print Schedule" at bounding box center [1503, 202] width 115 height 28
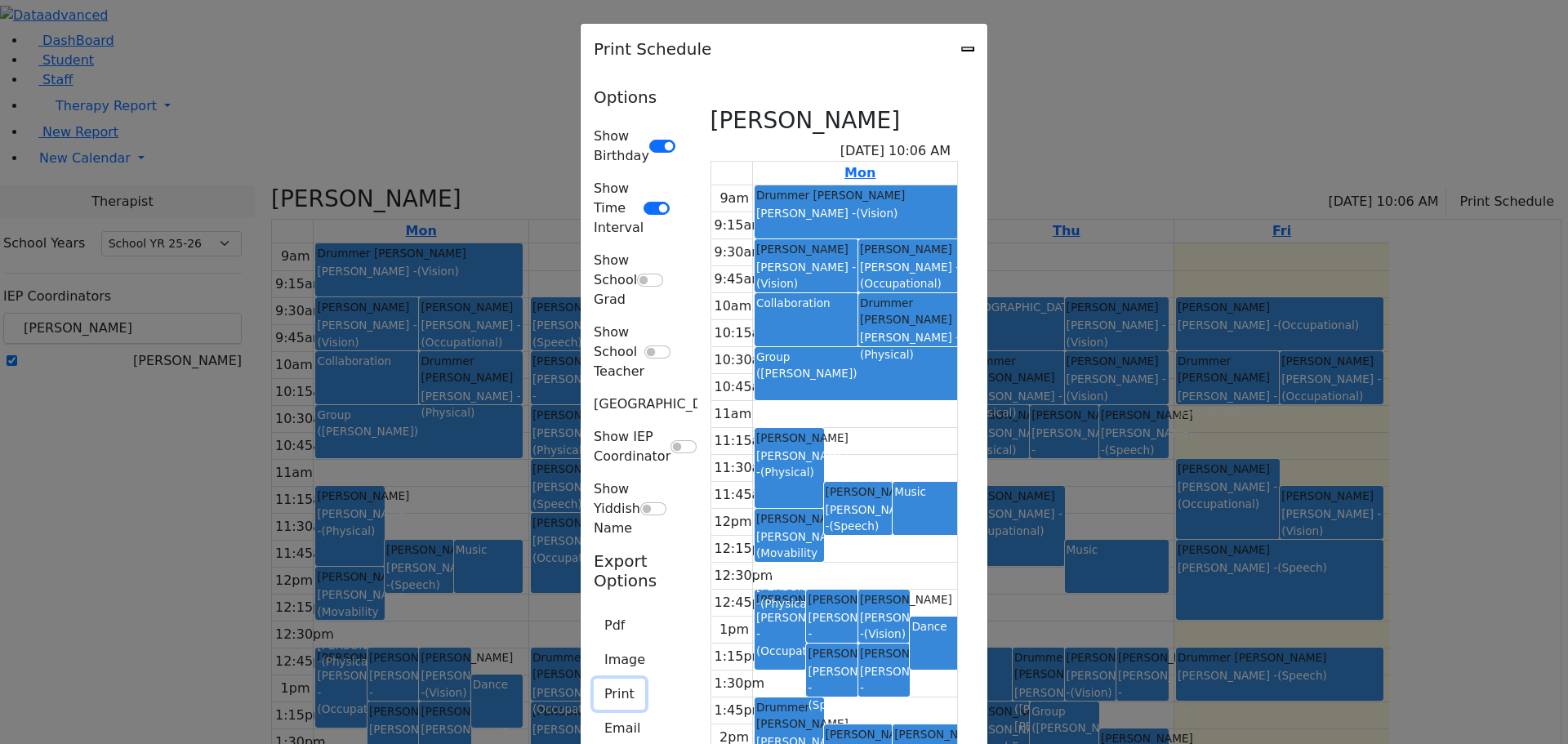
click at [594, 678] on button "Print" at bounding box center [619, 694] width 51 height 31
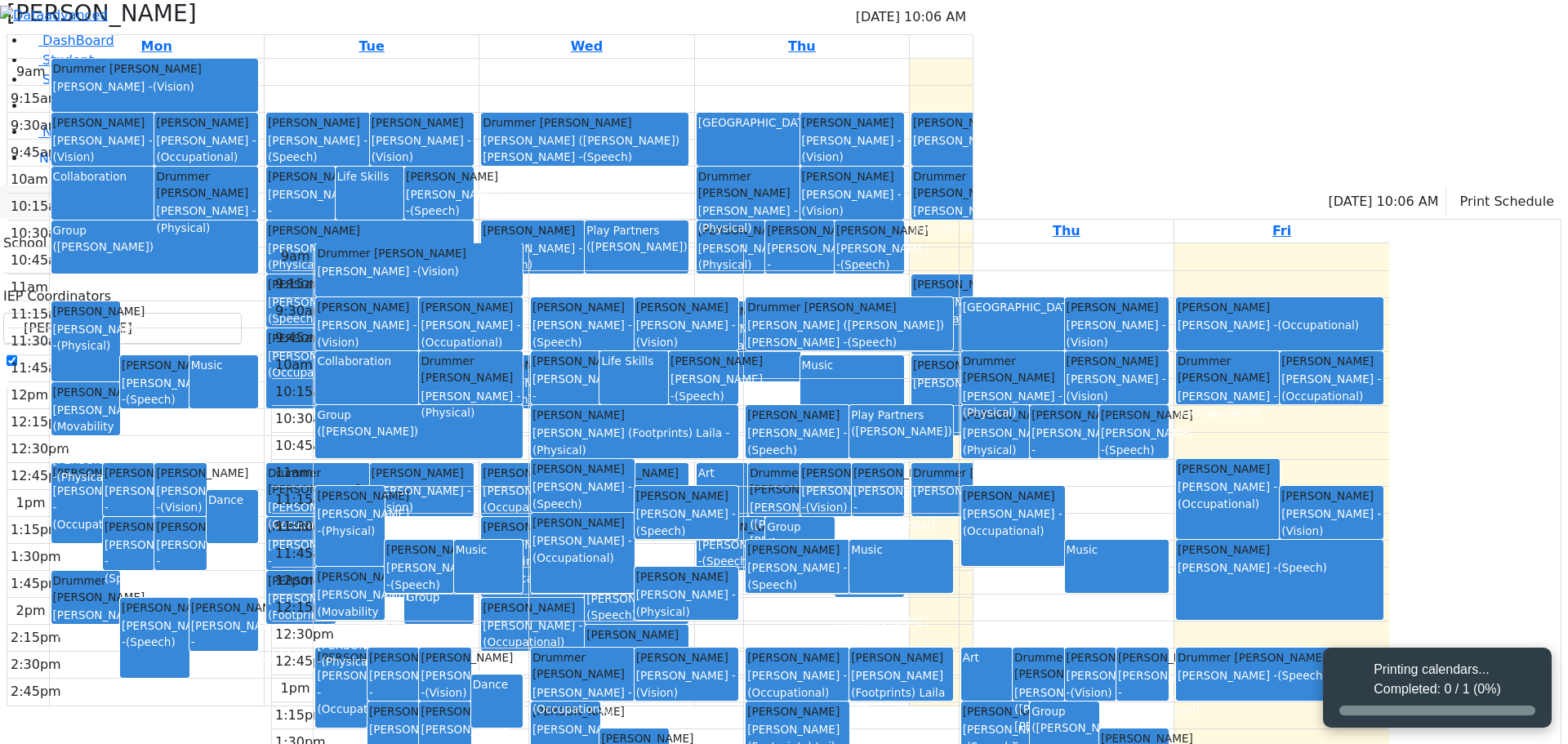
select select "212"
click at [1491, 188] on button "Print Schedule" at bounding box center [1503, 202] width 115 height 28
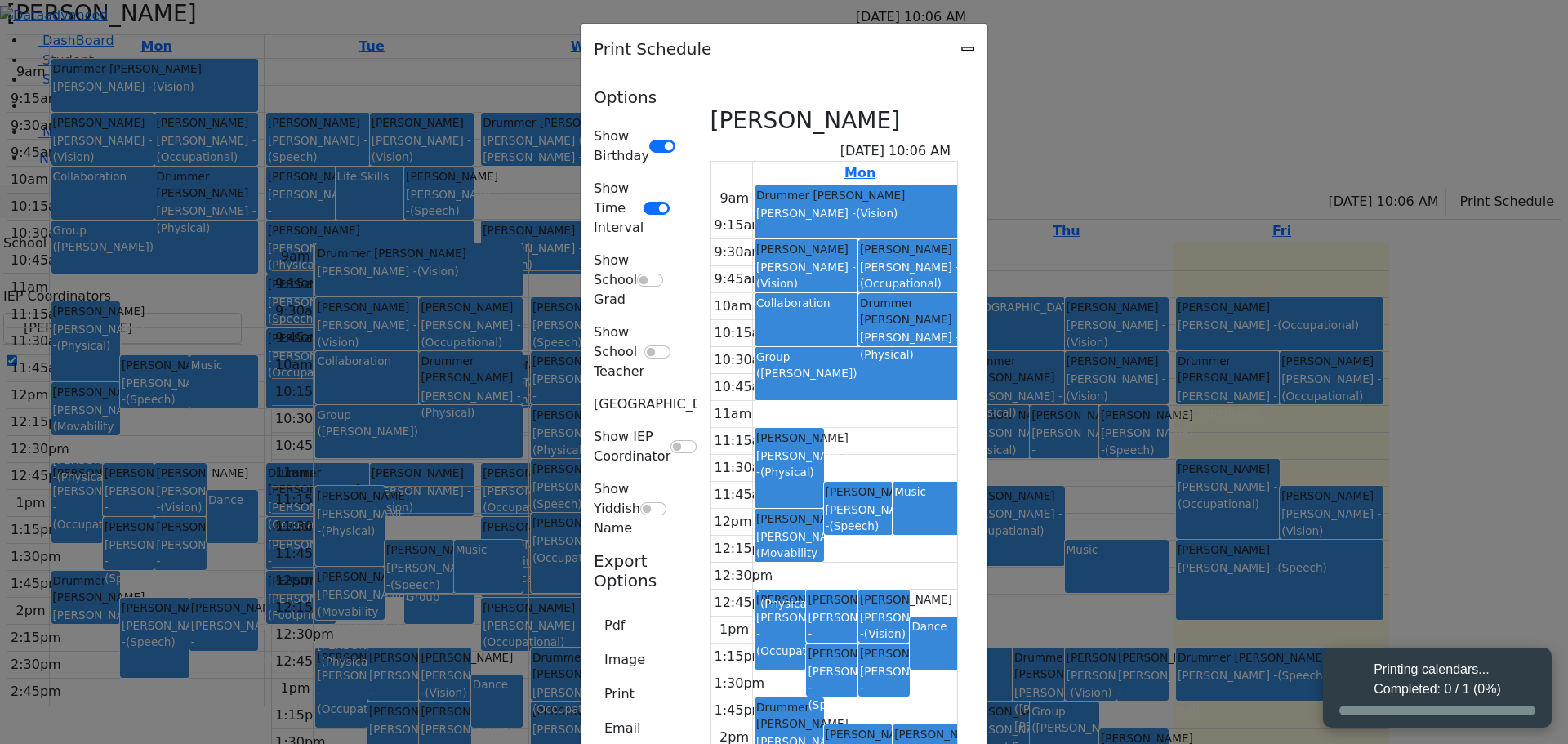
click at [1491, 38] on div "Print Schedule Options Show Birthday Show Time Interval Show School Grad Show S…" at bounding box center [784, 372] width 1568 height 744
click at [594, 678] on button "Print" at bounding box center [619, 694] width 51 height 31
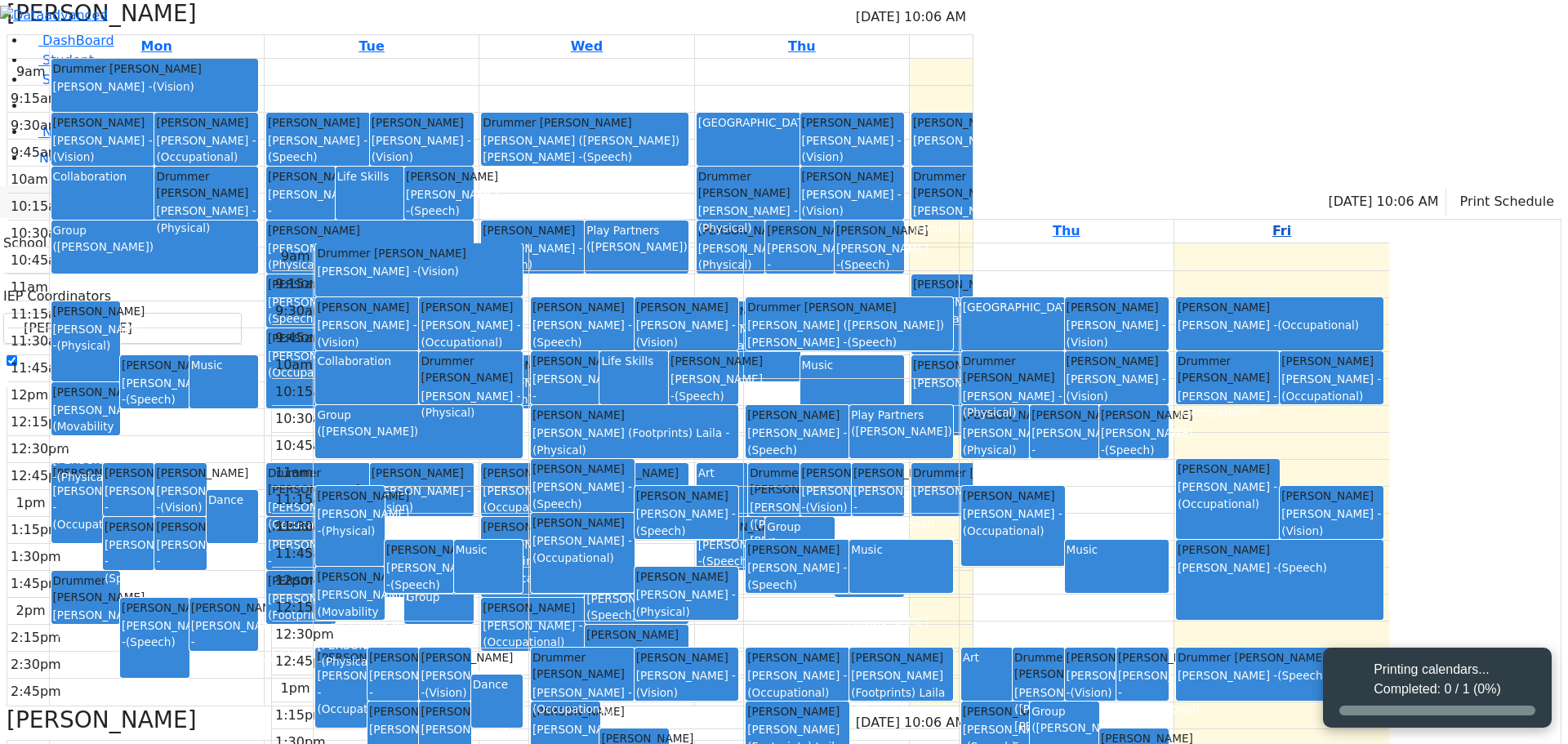
select select "212"
click at [1493, 188] on button "Print Schedule" at bounding box center [1503, 202] width 115 height 28
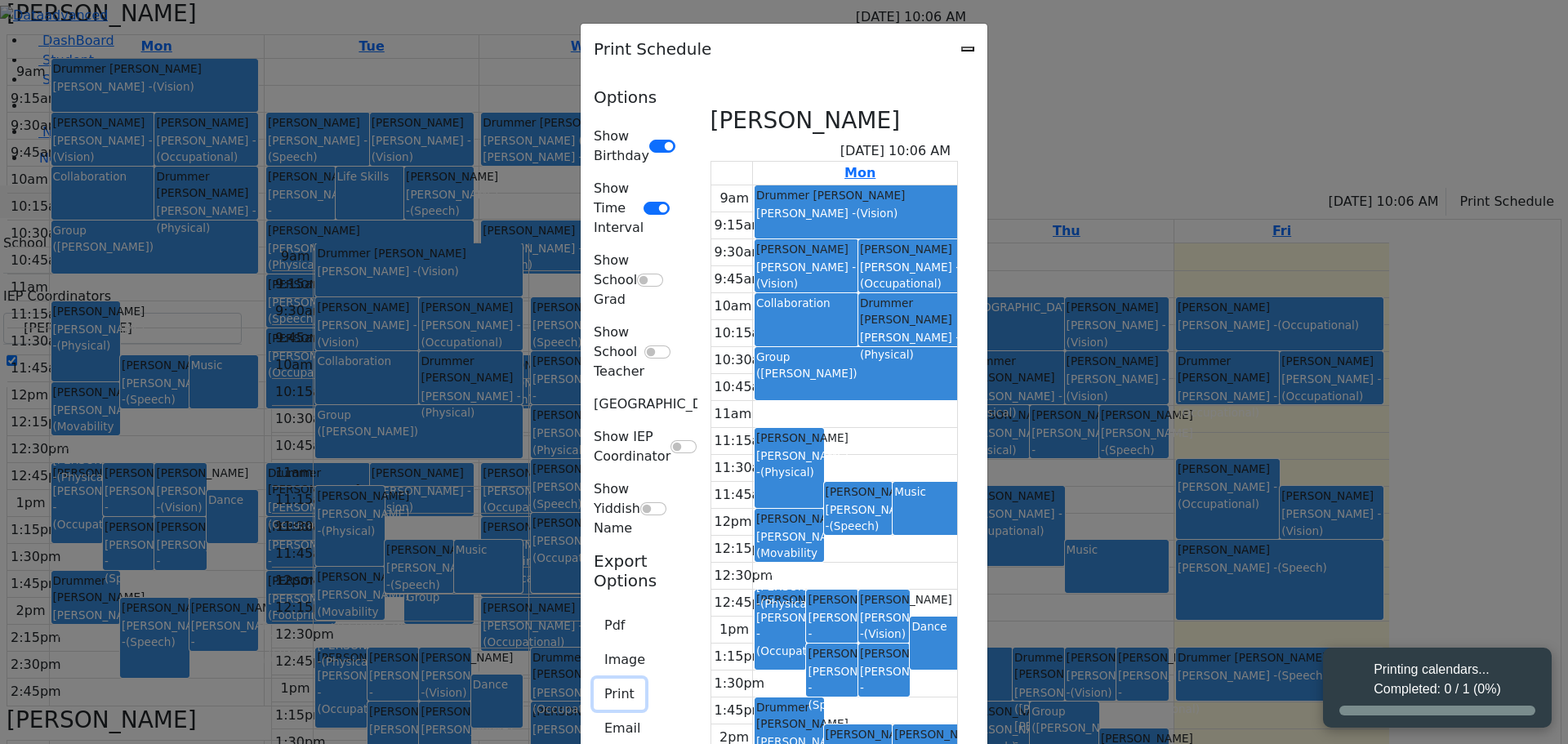
click at [594, 678] on button "Print" at bounding box center [619, 694] width 51 height 31
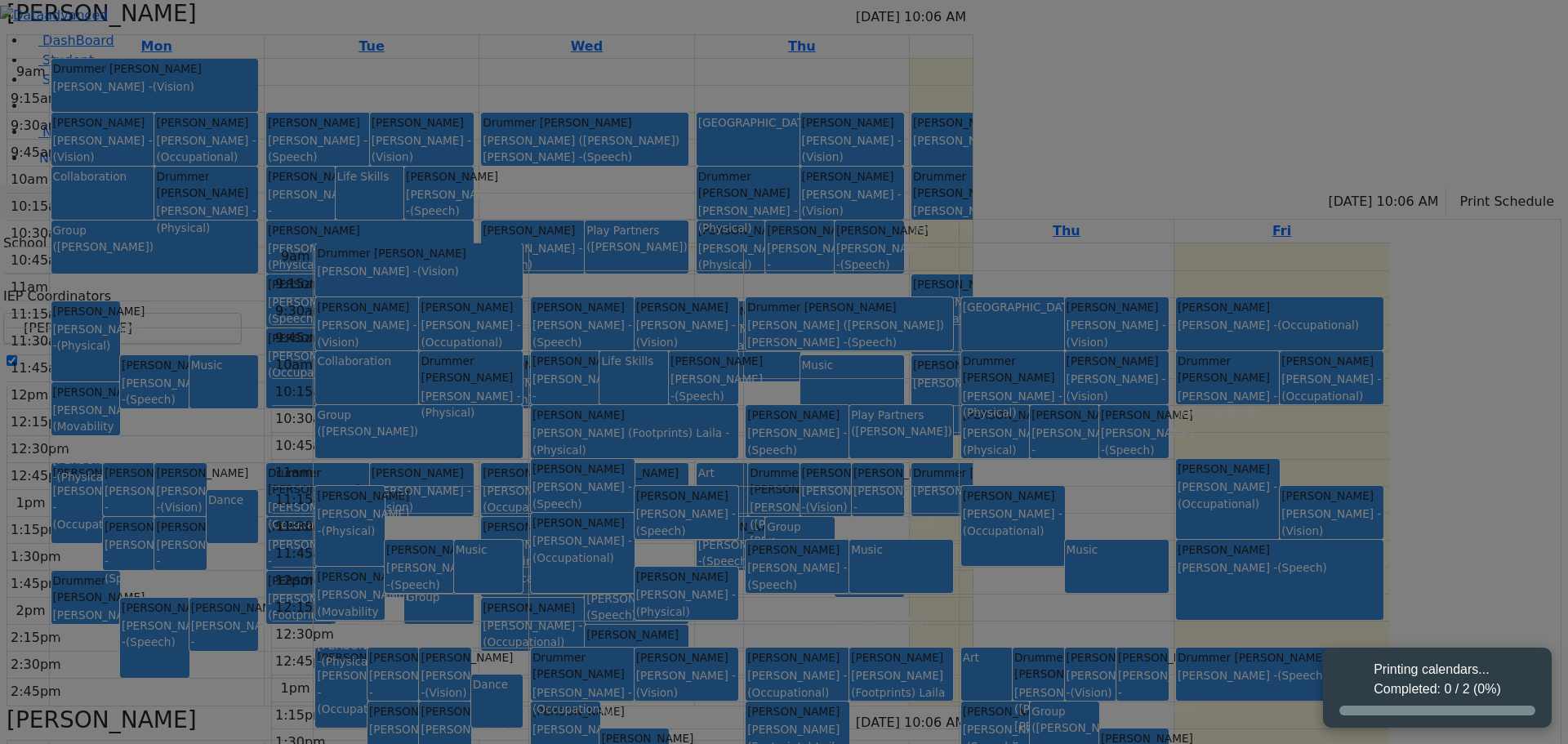
click at [366, 344] on body "Kramer Bluma 09/26/2025 10:06 AM Mon Tue Wed Thu Fri 9am 9:15am 9:30am 9:45am 1…" at bounding box center [784, 445] width 1568 height 891
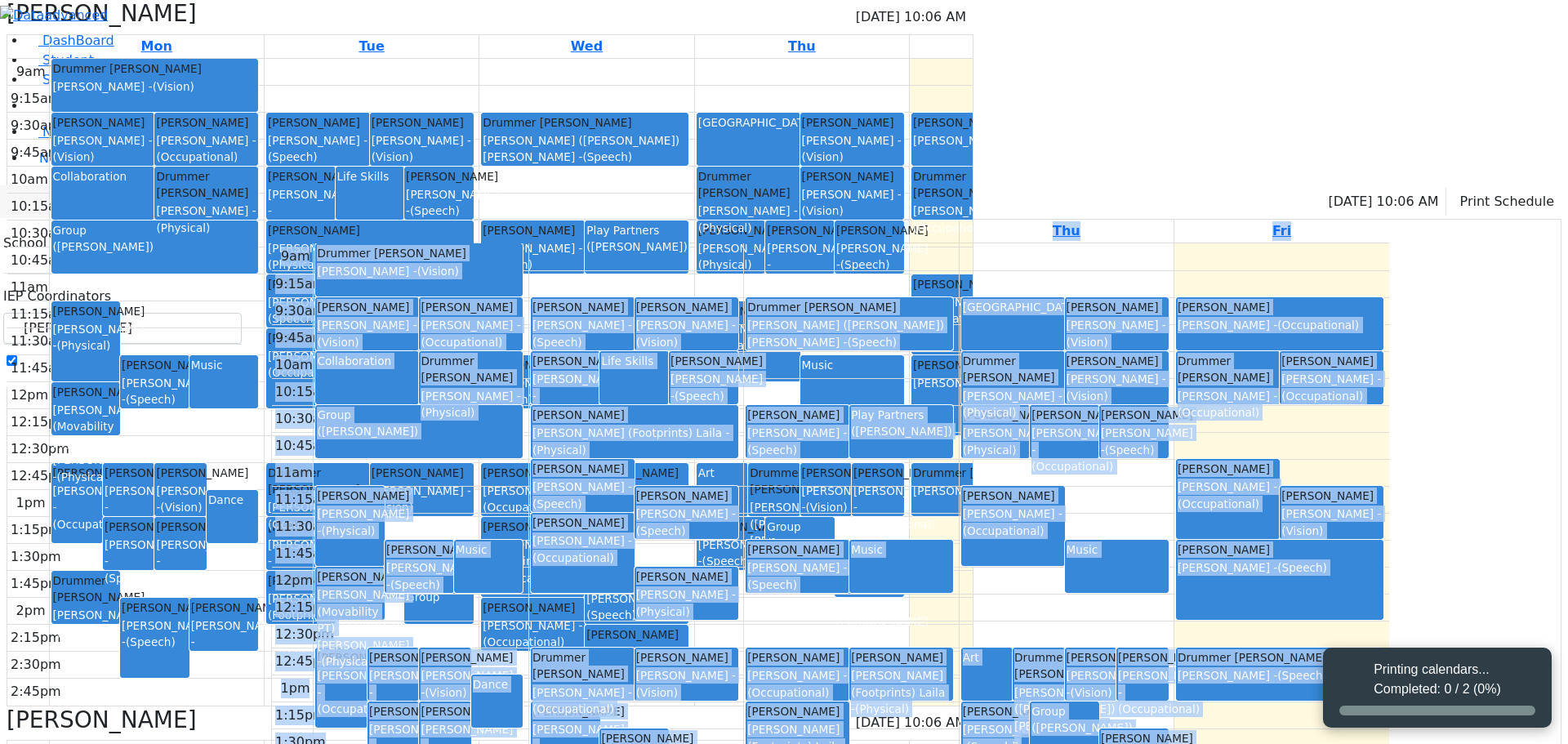
select select "212"
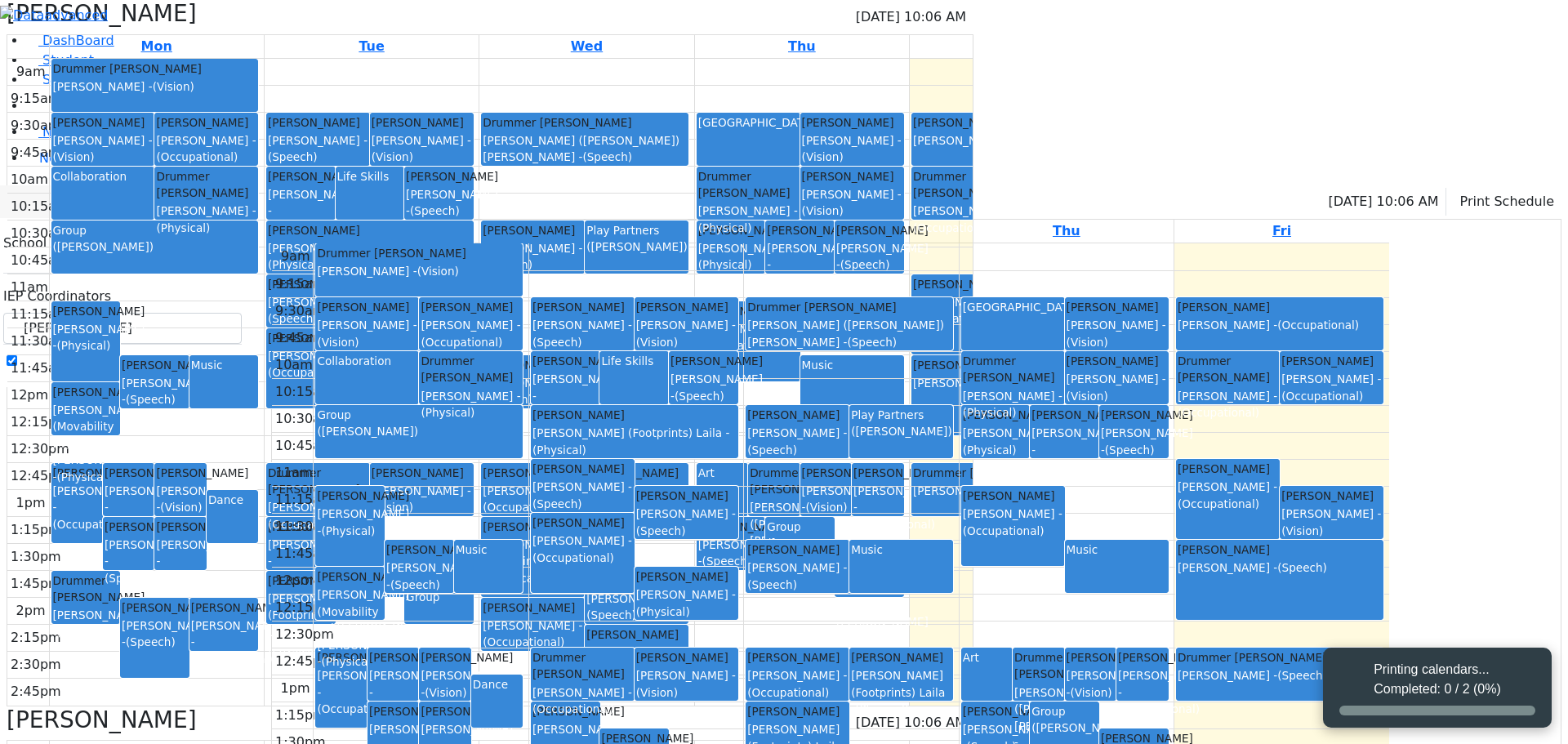
click at [1382, 299] on div "Katz Benjamin Kenig Shira - (Occupational)" at bounding box center [1279, 317] width 204 height 35
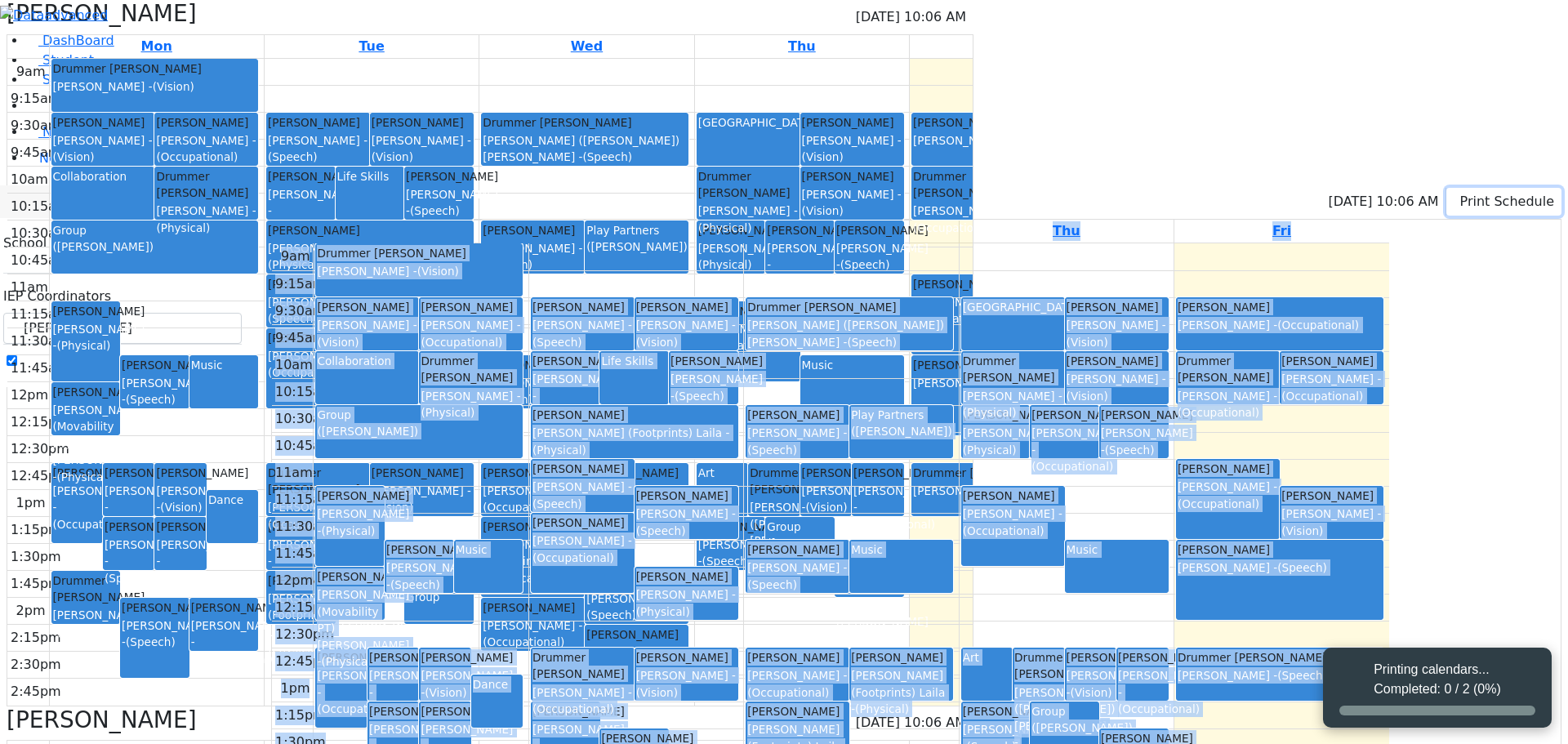
click at [1486, 188] on button "Print Schedule" at bounding box center [1503, 202] width 115 height 28
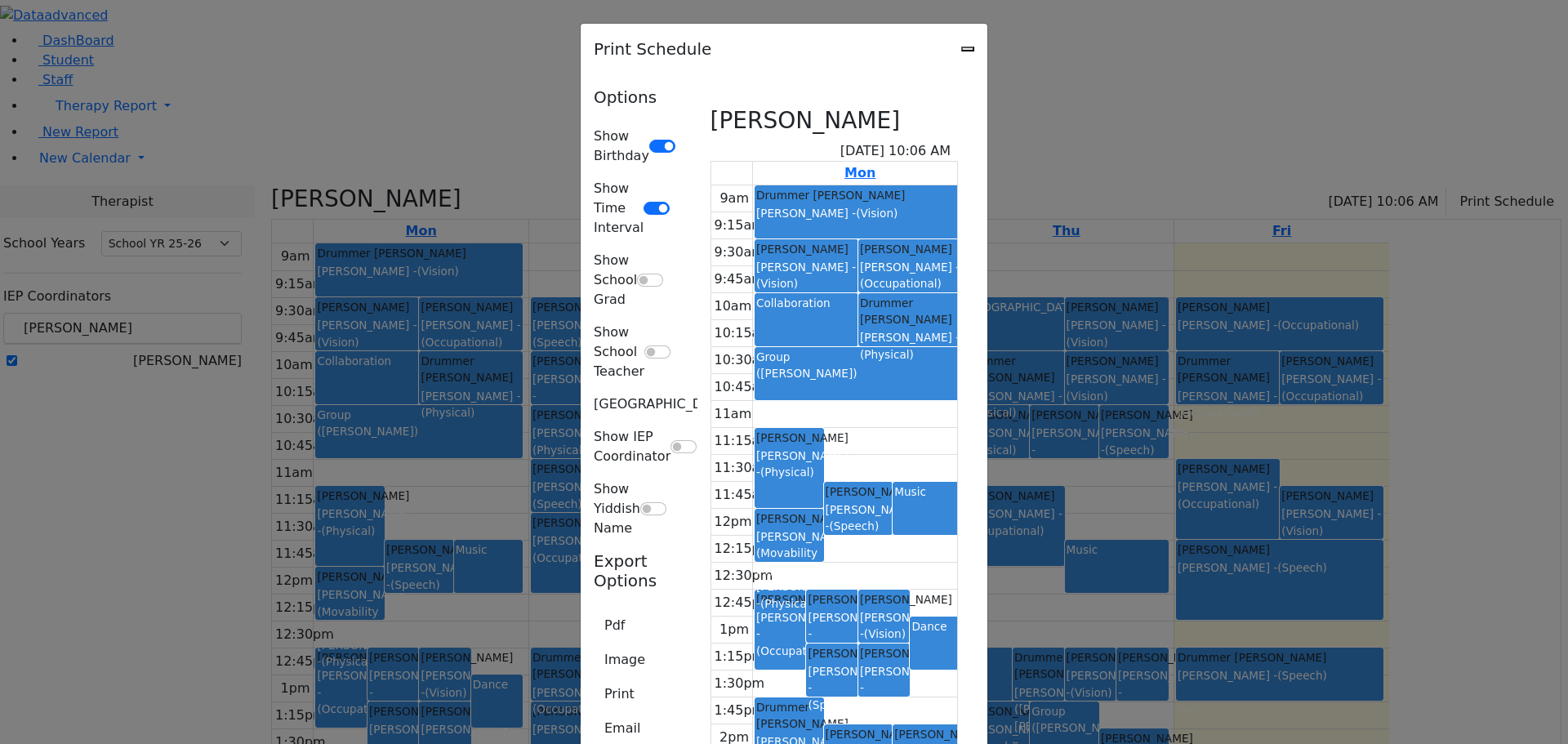
click at [987, 40] on div "Print Schedule" at bounding box center [784, 48] width 407 height 50
click at [974, 51] on button "Close" at bounding box center [967, 48] width 13 height 5
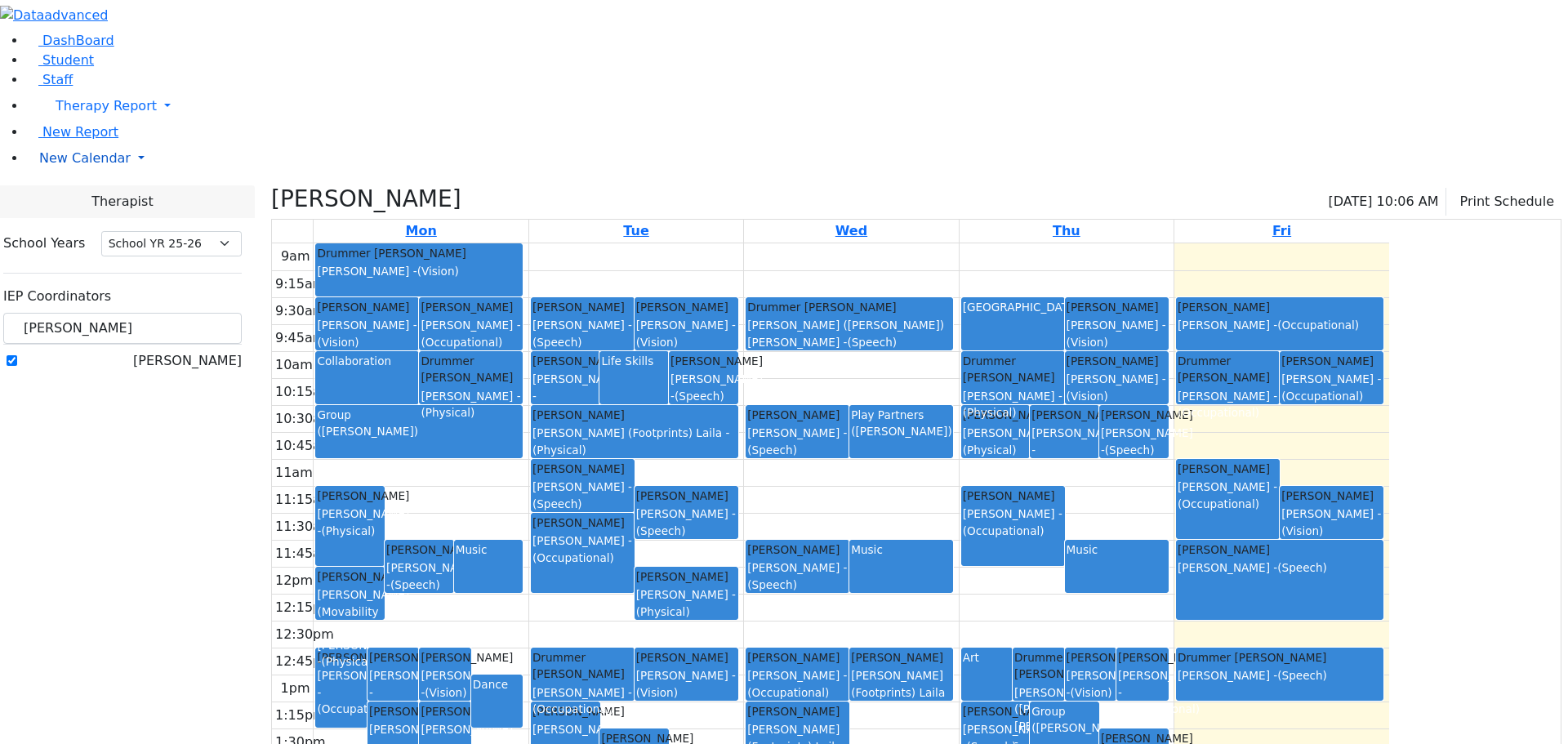
click at [41, 165] on span "New Calendar" at bounding box center [85, 158] width 92 height 16
click at [57, 201] on link "Calendar" at bounding box center [65, 191] width 59 height 20
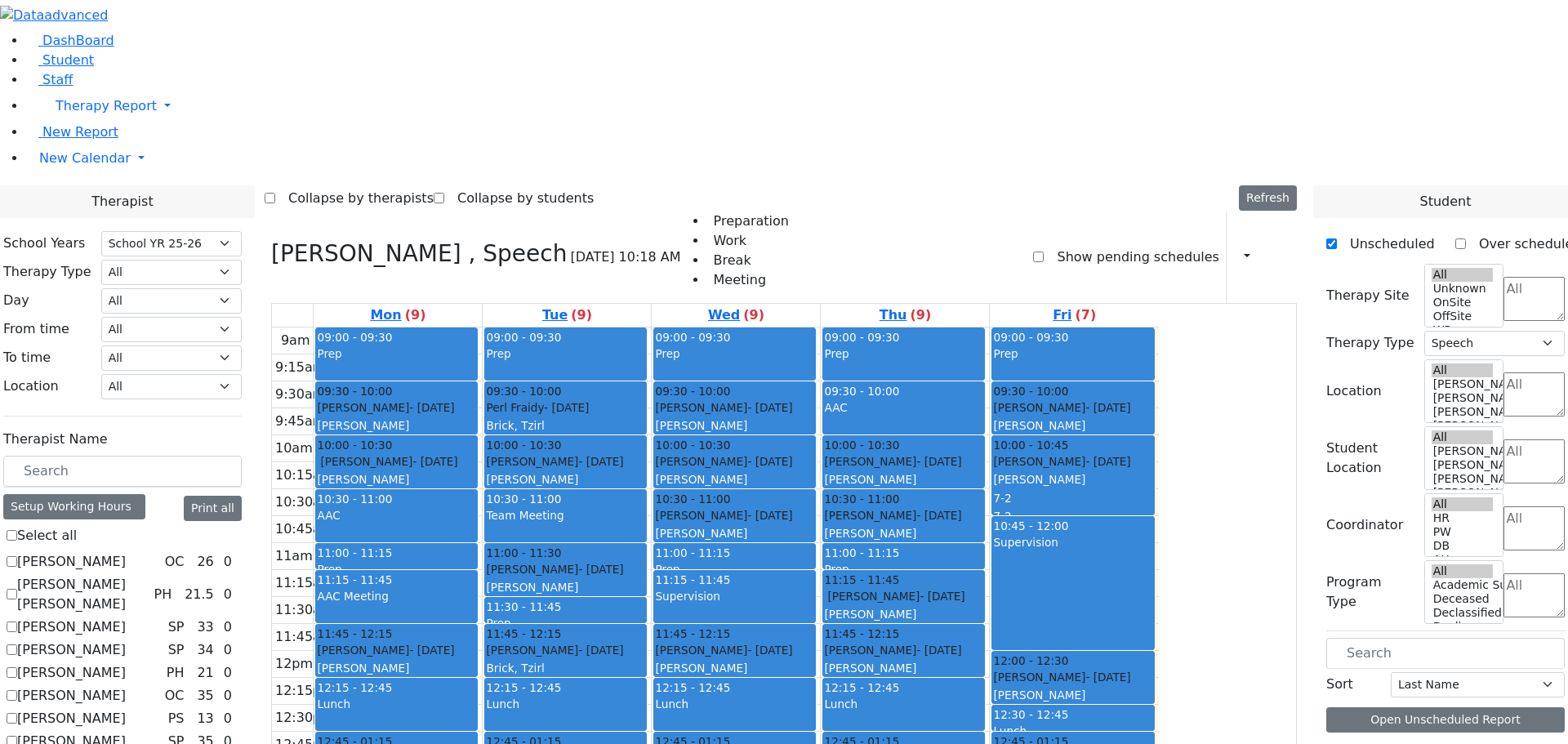
select select "212"
select select "3"
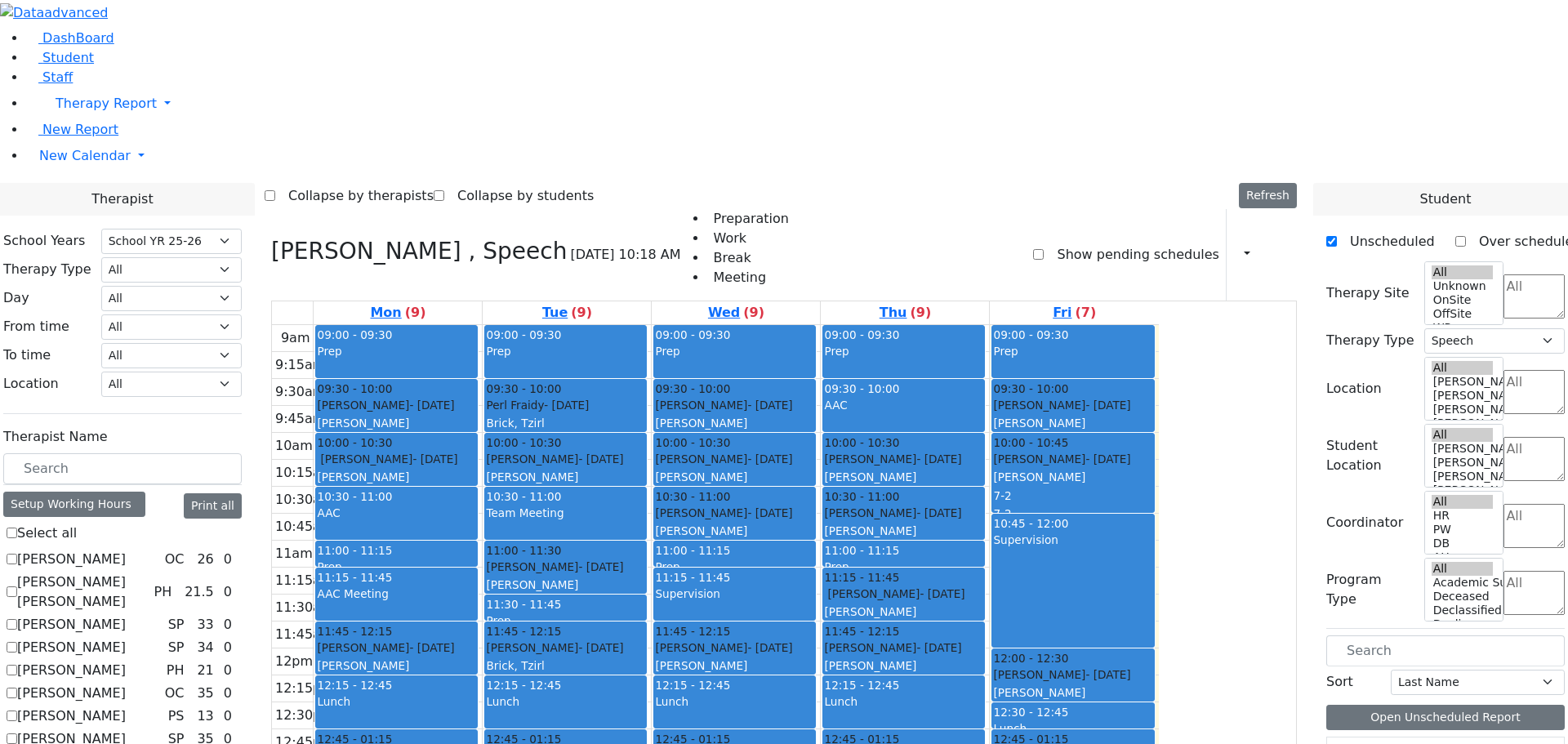
scroll to position [1224, 0]
checkbox input "true"
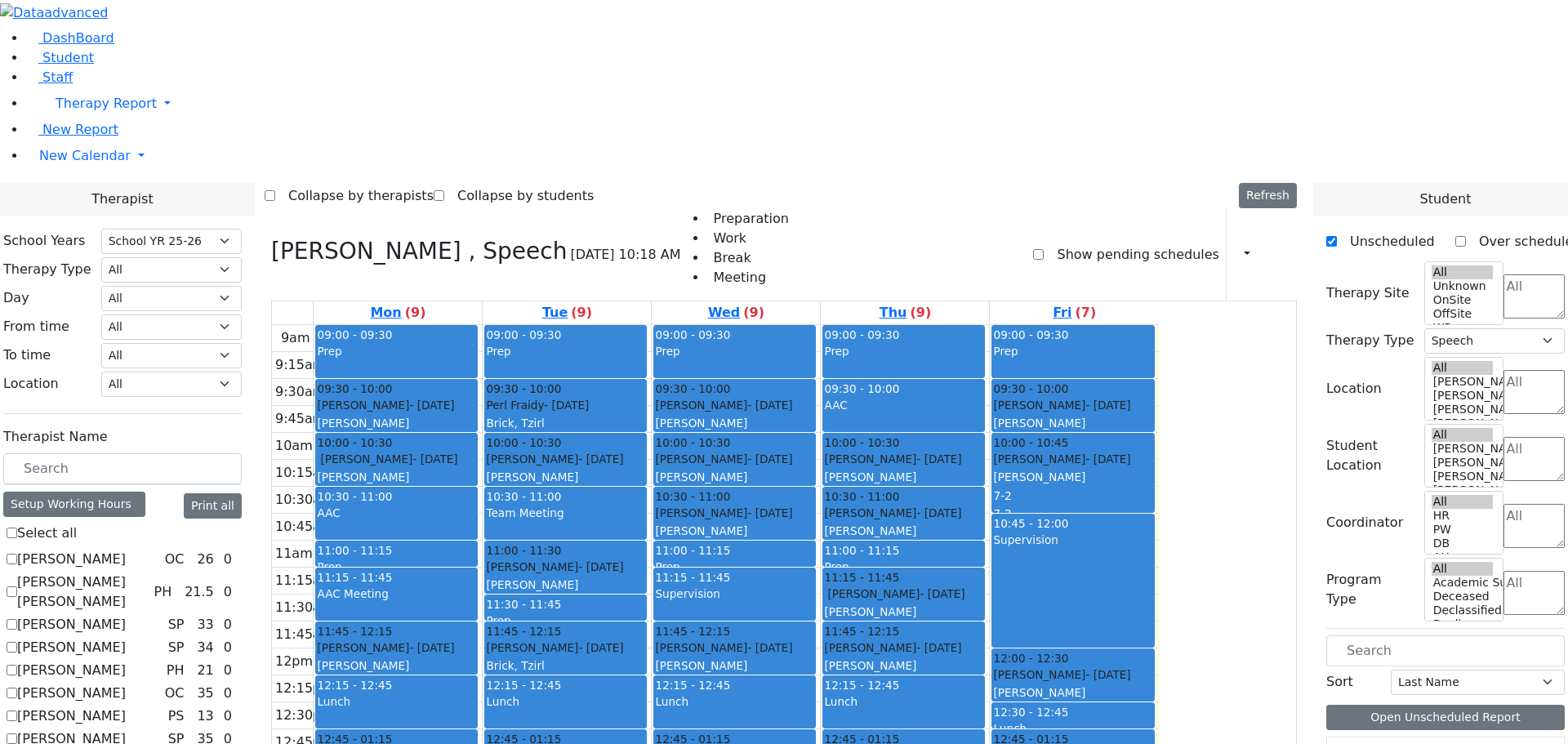
select select
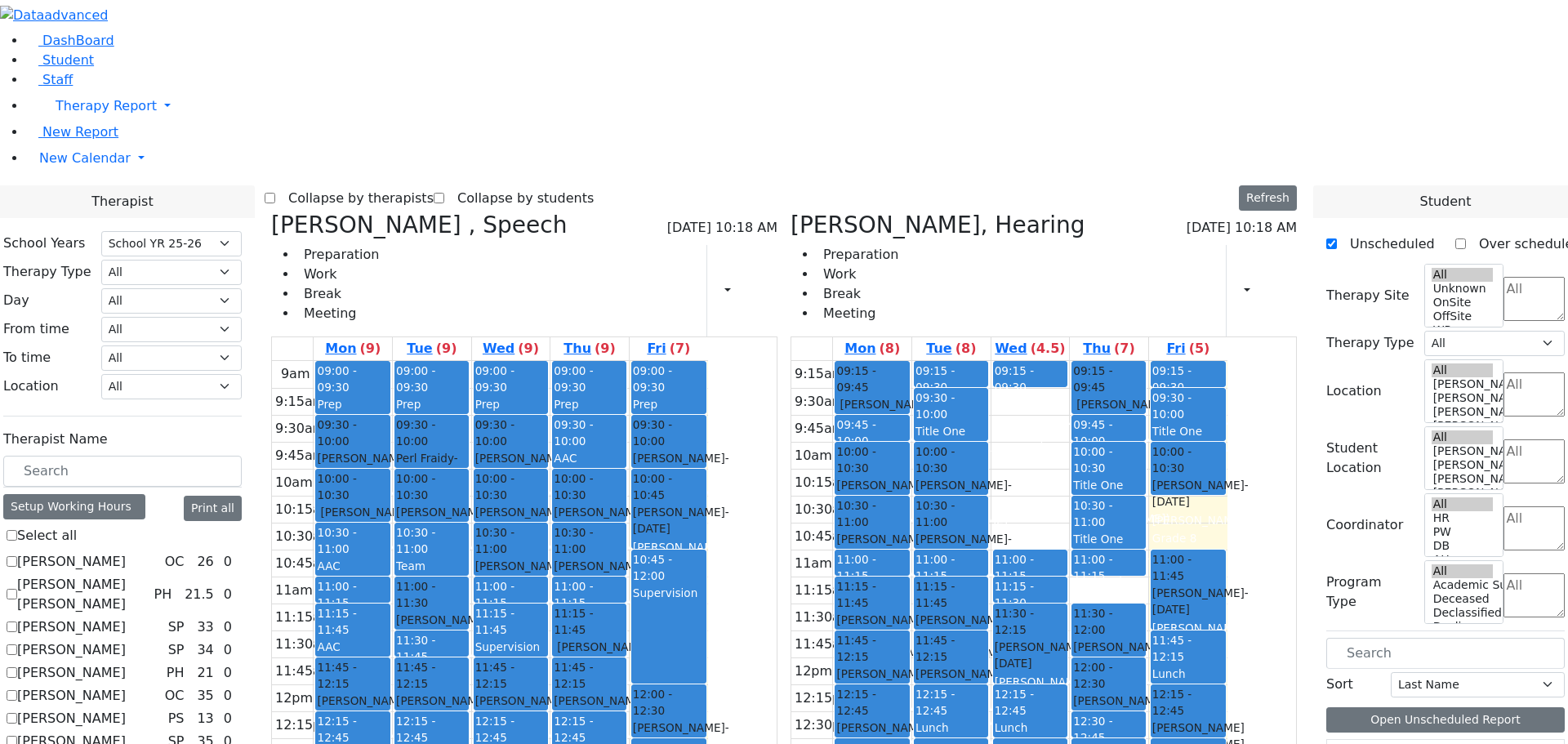
click at [438, 212] on h3 "[PERSON_NAME] , Speech" at bounding box center [418, 225] width 295 height 28
click at [271, 212] on icon at bounding box center [271, 224] width 0 height 27
checkbox input "false"
select select "5"
